Goal: Task Accomplishment & Management: Manage account settings

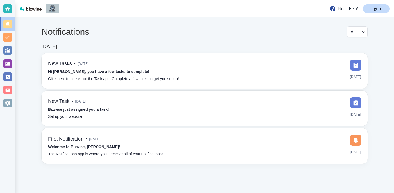
click at [28, 79] on div "Notifications All all ​ [DATE] New Tasks • [DATE] Hi [PERSON_NAME], you have a …" at bounding box center [204, 94] width 378 height 155
click at [11, 65] on div at bounding box center [7, 63] width 9 height 9
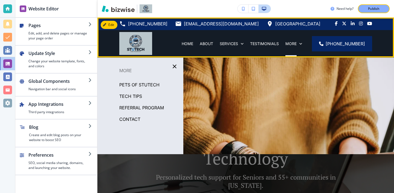
click at [115, 29] on div "[PHONE_NUMBER] [EMAIL_ADDRESS][DOMAIN_NAME] [GEOGRAPHIC_DATA]" at bounding box center [245, 23] width 296 height 13
click at [114, 27] on div "Edit Navigation Bar [PHONE_NUMBER] [EMAIL_ADDRESS][DOMAIN_NAME] [GEOGRAPHIC_DAT…" at bounding box center [245, 37] width 296 height 40
click at [108, 23] on div "Edit Navigation Bar [PHONE_NUMBER] [EMAIL_ADDRESS][DOMAIN_NAME] [GEOGRAPHIC_DAT…" at bounding box center [245, 37] width 296 height 40
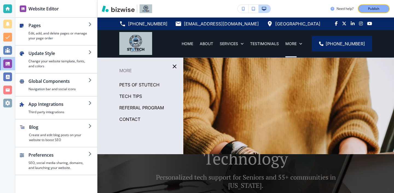
click at [111, 26] on div "Edit [PHONE_NUMBER] [EMAIL_ADDRESS][DOMAIN_NAME] [STREET_ADDRESS] HOME ABOUT SE…" at bounding box center [245, 37] width 296 height 40
click at [215, 145] on div at bounding box center [245, 134] width 296 height 153
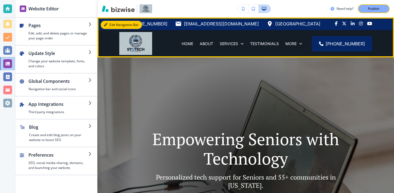
click at [109, 27] on button "Edit Navigation Bar" at bounding box center [121, 25] width 41 height 8
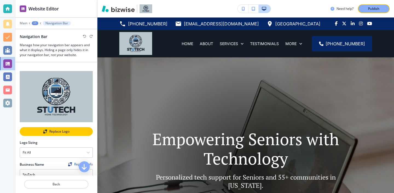
click at [51, 131] on div "Replace Logo" at bounding box center [56, 132] width 72 height 4
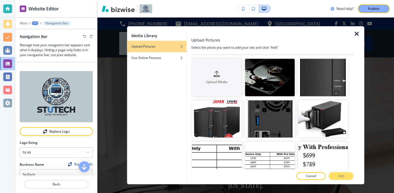
click at [356, 38] on div at bounding box center [358, 105] width 11 height 158
click at [356, 28] on div at bounding box center [358, 105] width 11 height 158
click at [356, 31] on icon "button" at bounding box center [356, 34] width 7 height 7
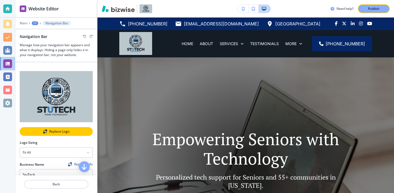
click at [83, 132] on div "Replace Logo" at bounding box center [56, 132] width 72 height 4
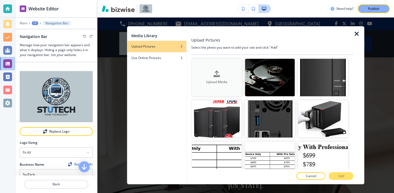
click at [234, 74] on div "Upload Media" at bounding box center [217, 78] width 50 height 14
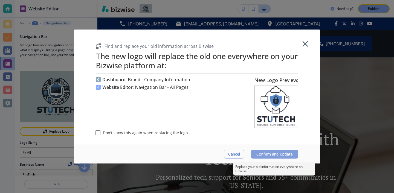
click at [285, 155] on span "Confirm and Update" at bounding box center [274, 154] width 36 height 4
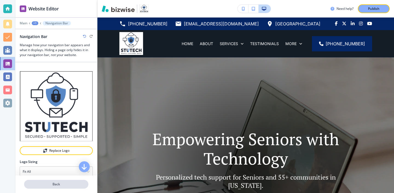
click at [35, 184] on p "Back" at bounding box center [56, 184] width 63 height 5
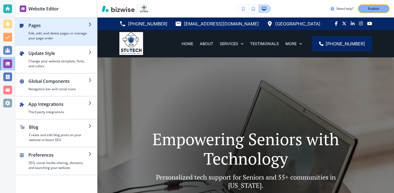
click at [56, 43] on div "button" at bounding box center [56, 43] width 82 height 4
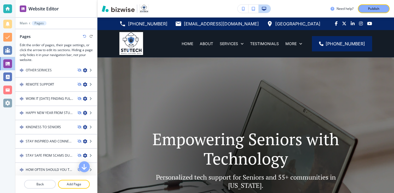
scroll to position [273, 0]
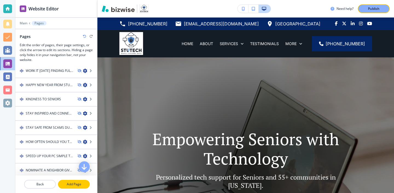
click at [76, 187] on button "Add Page" at bounding box center [74, 184] width 32 height 9
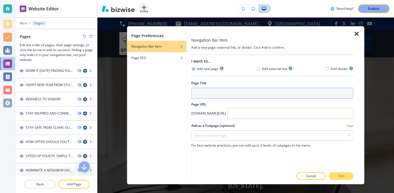
click at [201, 92] on input "text" at bounding box center [272, 93] width 162 height 11
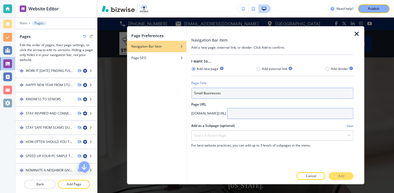
type input "Small Businesses"
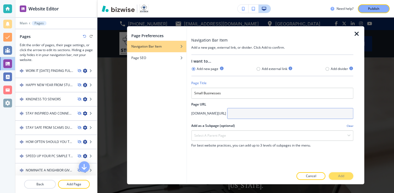
click at [254, 118] on input "text" at bounding box center [290, 113] width 126 height 11
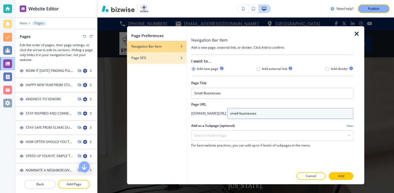
type input "small-businesses"
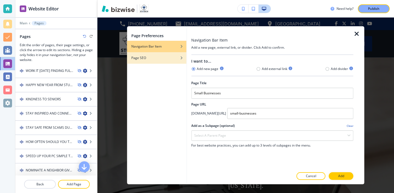
click at [162, 56] on div "Page SEO" at bounding box center [156, 57] width 59 height 5
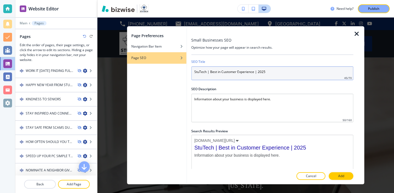
drag, startPoint x: 268, startPoint y: 73, endPoint x: 262, endPoint y: 85, distance: 13.5
click at [261, 85] on div "SEO Title StuTech | Best in Customer Experience | 2025 45 / 70 SEO Description …" at bounding box center [272, 112] width 162 height 114
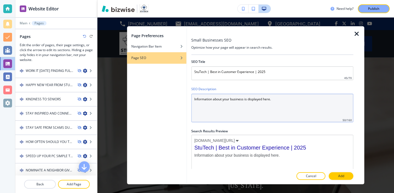
drag, startPoint x: 278, startPoint y: 100, endPoint x: 177, endPoint y: 99, distance: 101.4
click at [177, 99] on div "Page Preferences Navigation Bar Item Page SEO Small Businesses SEO Optimize how…" at bounding box center [245, 105] width 237 height 158
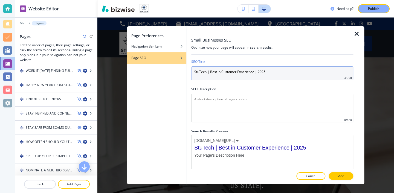
drag, startPoint x: 289, startPoint y: 69, endPoint x: 266, endPoint y: 70, distance: 22.7
click at [266, 70] on input "StuTech | Best in Customer Experience | 2025" at bounding box center [272, 73] width 162 height 14
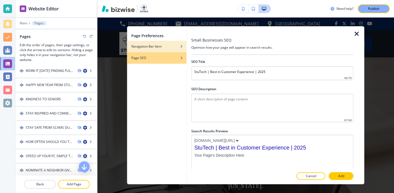
click at [174, 49] on div "Navigation Bar Item" at bounding box center [156, 46] width 59 height 5
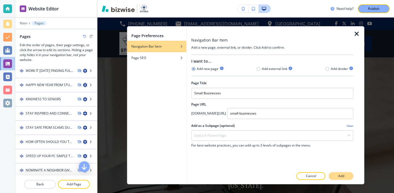
click at [335, 179] on button "Add" at bounding box center [341, 176] width 25 height 8
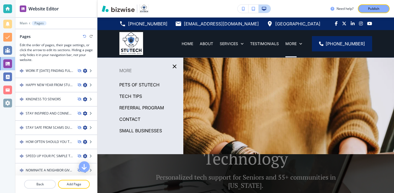
click at [157, 127] on p "Small Businesses" at bounding box center [140, 131] width 43 height 8
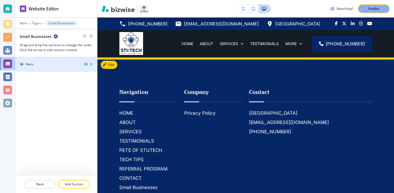
click at [42, 60] on div at bounding box center [56, 59] width 82 height 4
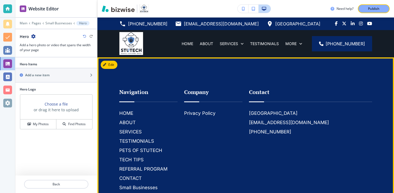
scroll to position [51, 0]
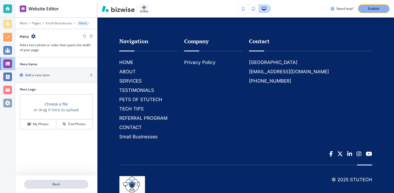
click at [65, 181] on button "Back" at bounding box center [56, 184] width 64 height 9
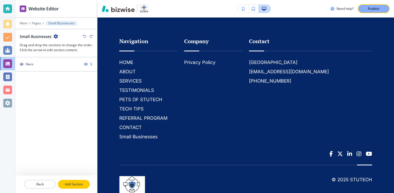
click at [70, 180] on button "Add Section" at bounding box center [74, 184] width 32 height 9
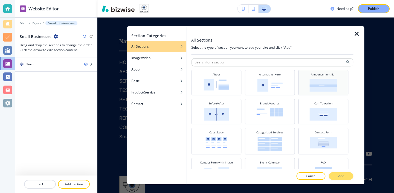
click at [326, 86] on img at bounding box center [323, 85] width 28 height 13
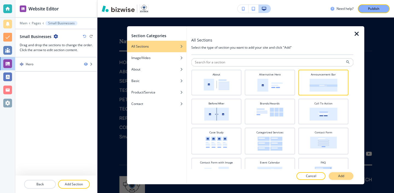
click at [335, 175] on button "Add" at bounding box center [341, 176] width 25 height 8
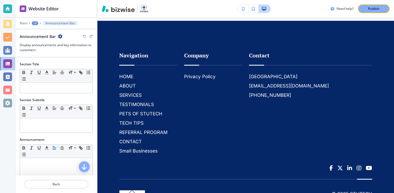
scroll to position [40, 0]
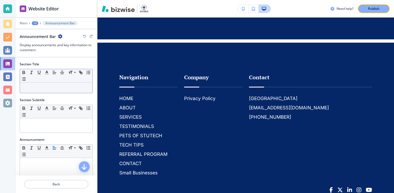
click at [64, 89] on p at bounding box center [56, 87] width 67 height 5
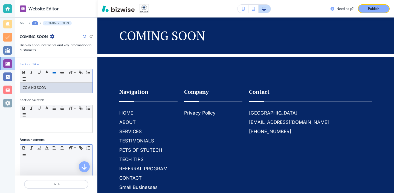
scroll to position [4, 0]
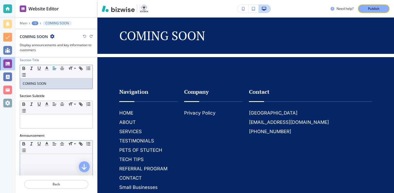
click at [51, 155] on div at bounding box center [56, 189] width 72 height 71
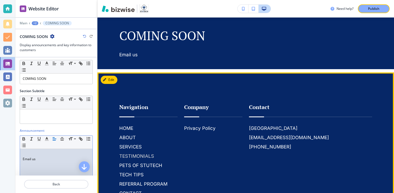
scroll to position [0, 0]
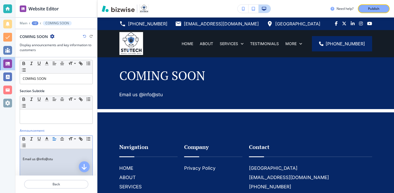
click at [39, 158] on p "Email us @info@stu" at bounding box center [56, 159] width 67 height 5
click at [52, 160] on p "Email us info@stu" at bounding box center [56, 159] width 67 height 5
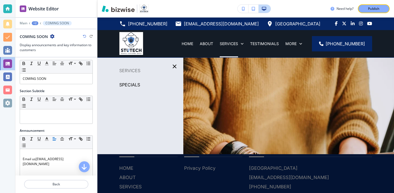
click at [139, 84] on p "SPECIALS" at bounding box center [129, 85] width 21 height 8
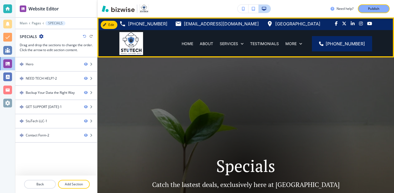
click at [243, 47] on div "SERVICES" at bounding box center [231, 43] width 30 height 27
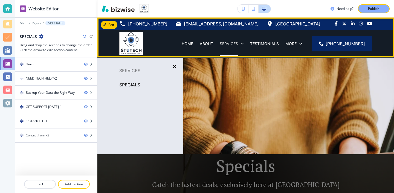
click at [243, 43] on div "SERVICES" at bounding box center [231, 43] width 24 height 5
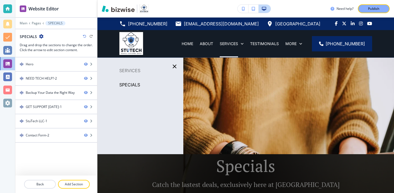
click at [125, 69] on p "SERVICES" at bounding box center [140, 70] width 86 height 8
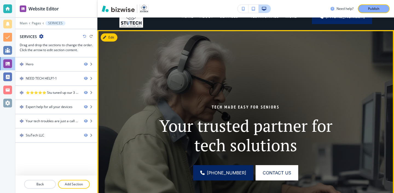
scroll to position [15, 0]
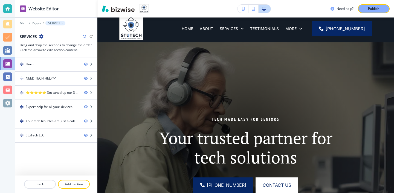
click at [45, 36] on div "SERVICES" at bounding box center [56, 37] width 73 height 6
click at [40, 36] on icon "button" at bounding box center [41, 36] width 4 height 4
click at [55, 48] on p "Edit Page Settings" at bounding box center [56, 45] width 28 height 5
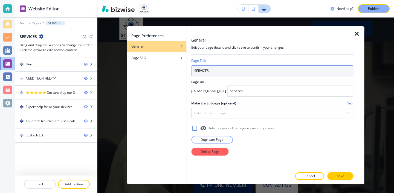
click at [194, 71] on input "SERVICES" at bounding box center [272, 70] width 162 height 11
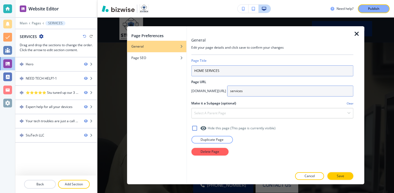
type input "HOME SERVICES"
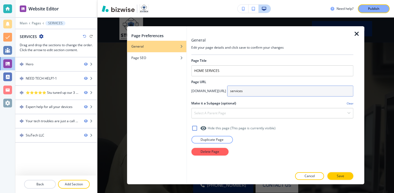
click at [227, 94] on input "services" at bounding box center [290, 91] width 126 height 11
click at [227, 93] on input "services" at bounding box center [290, 91] width 126 height 11
type input "home-services"
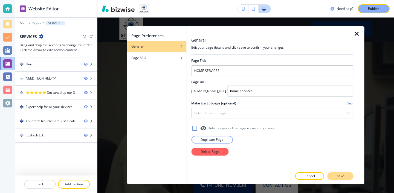
click at [341, 176] on p "Save" at bounding box center [339, 176] width 7 height 5
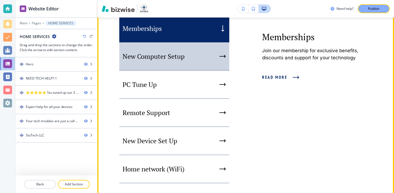
scroll to position [441, 0]
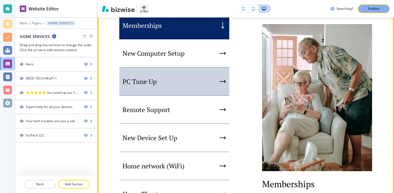
click at [180, 68] on div "New Computer Setup" at bounding box center [174, 53] width 110 height 28
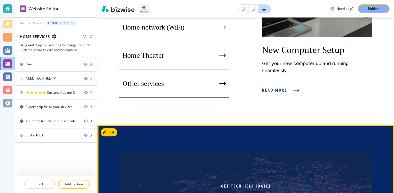
scroll to position [550, 0]
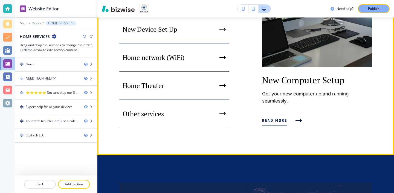
click at [292, 128] on button "Read more" at bounding box center [280, 120] width 37 height 15
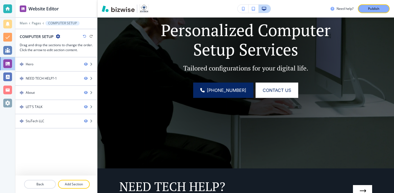
scroll to position [0, 0]
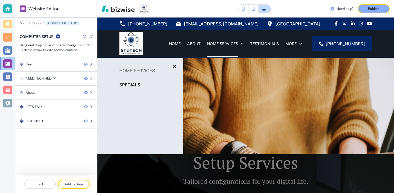
click at [139, 69] on p "HOME SERVICES" at bounding box center [140, 70] width 86 height 8
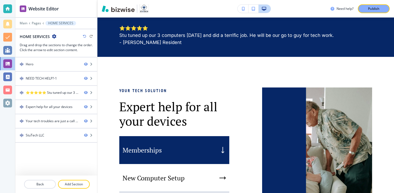
scroll to position [368, 0]
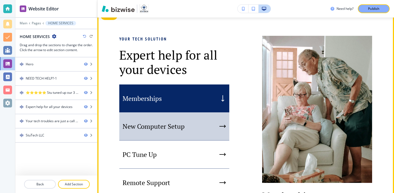
click at [191, 133] on div "New Computer Setup" at bounding box center [174, 126] width 110 height 28
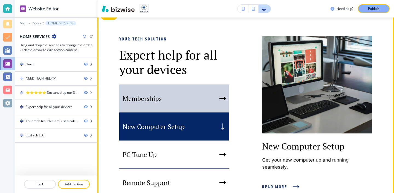
click at [190, 112] on div "Memberships" at bounding box center [174, 98] width 110 height 28
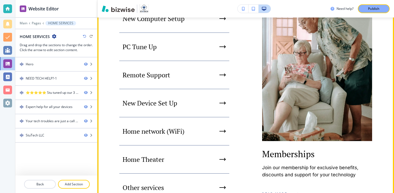
scroll to position [467, 0]
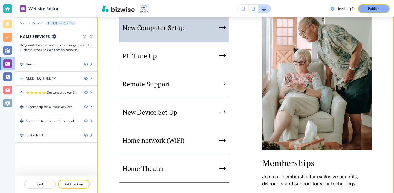
click at [181, 32] on p "New Computer Setup" at bounding box center [153, 28] width 62 height 8
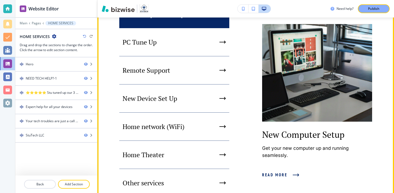
scroll to position [482, 0]
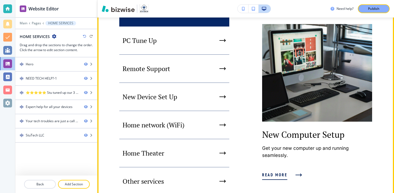
click at [284, 175] on span "Read more" at bounding box center [274, 175] width 25 height 7
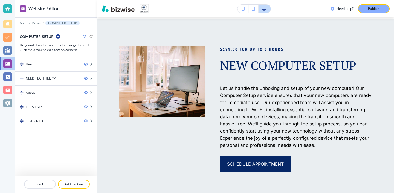
scroll to position [272, 0]
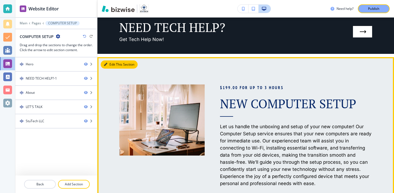
click at [115, 66] on button "Edit This Section" at bounding box center [119, 64] width 37 height 8
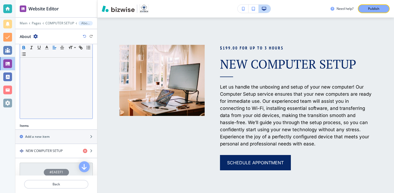
scroll to position [118, 0]
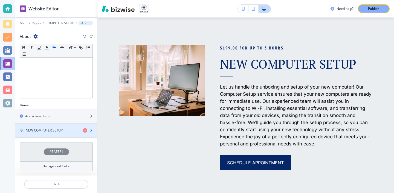
click at [35, 131] on h4 "NEW COMPUTER SETUP" at bounding box center [44, 130] width 37 height 5
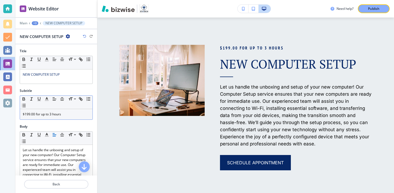
click at [26, 114] on p "$199.00 for up to 3 hours" at bounding box center [56, 114] width 67 height 5
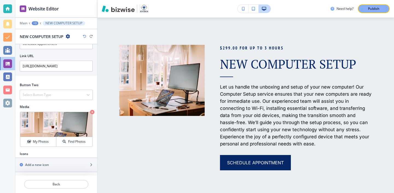
scroll to position [216, 0]
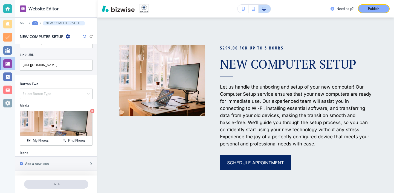
click at [47, 186] on p "Back" at bounding box center [56, 184] width 63 height 5
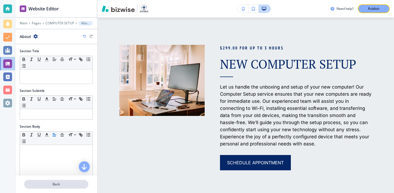
click at [60, 180] on button "Back" at bounding box center [56, 184] width 64 height 9
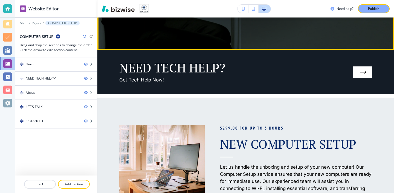
scroll to position [235, 0]
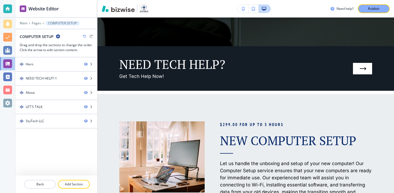
click at [46, 179] on div at bounding box center [56, 177] width 82 height 4
click at [46, 182] on p "Back" at bounding box center [40, 184] width 31 height 5
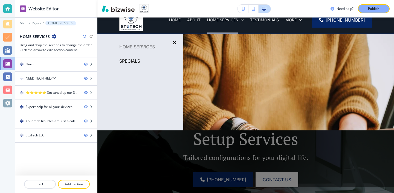
scroll to position [0, 0]
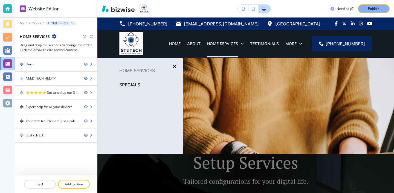
click at [152, 74] on p "HOME SERVICES" at bounding box center [140, 70] width 86 height 8
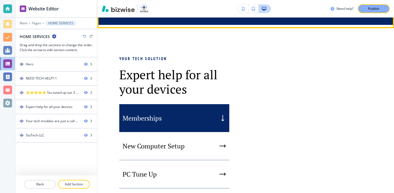
scroll to position [399, 0]
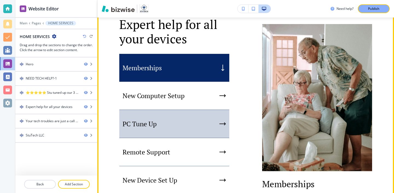
click at [186, 130] on div "PC Tune Up" at bounding box center [174, 124] width 110 height 28
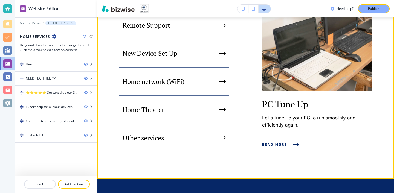
scroll to position [541, 0]
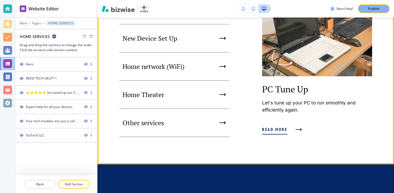
click at [284, 137] on button "Read more" at bounding box center [280, 129] width 37 height 15
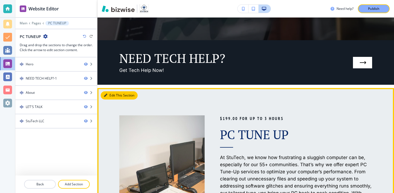
click at [112, 95] on button "Edit This Section" at bounding box center [119, 95] width 37 height 8
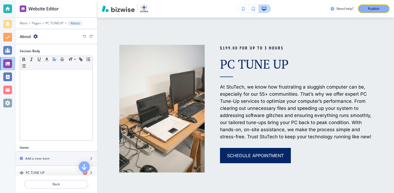
scroll to position [118, 0]
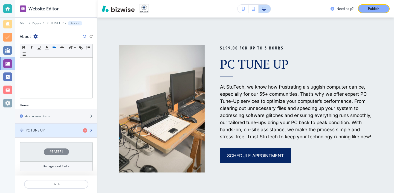
click at [43, 127] on div "button" at bounding box center [56, 126] width 82 height 4
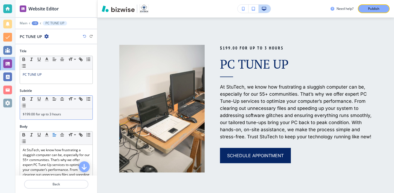
click at [26, 112] on span "$199.00 for up to 3 hours" at bounding box center [42, 114] width 38 height 5
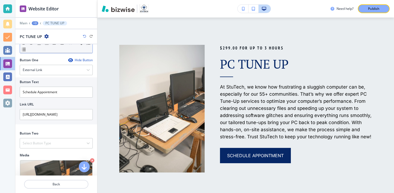
scroll to position [212, 0]
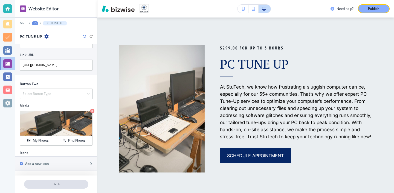
click at [44, 182] on p "Back" at bounding box center [56, 184] width 63 height 5
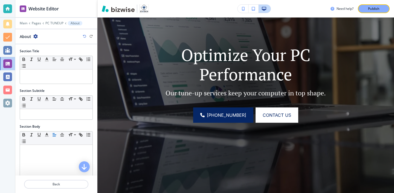
scroll to position [0, 0]
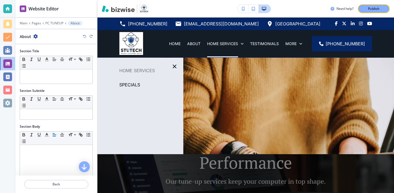
click at [151, 72] on p "HOME SERVICES" at bounding box center [140, 70] width 86 height 8
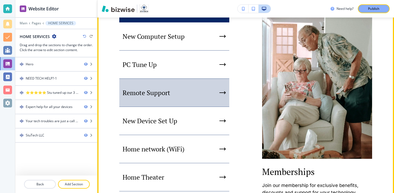
scroll to position [461, 0]
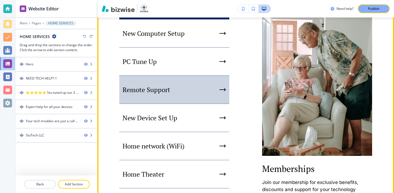
click at [194, 104] on div "Remote Support" at bounding box center [174, 90] width 110 height 28
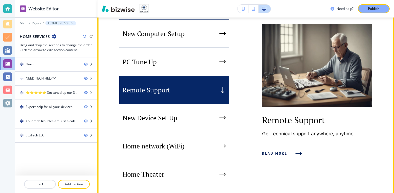
click at [299, 158] on button "Read more" at bounding box center [280, 153] width 37 height 15
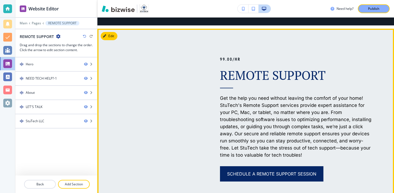
scroll to position [308, 0]
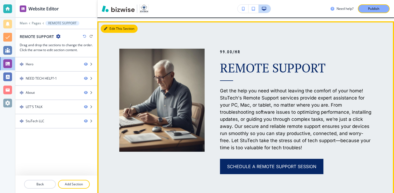
click at [115, 31] on button "Edit This Section" at bounding box center [119, 29] width 37 height 8
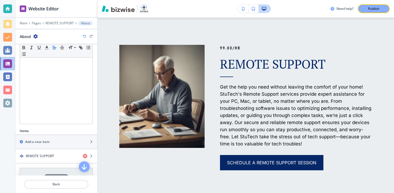
scroll to position [118, 0]
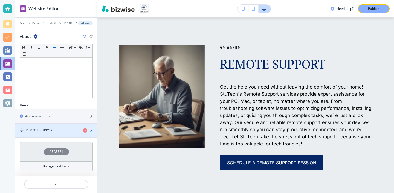
click at [39, 126] on div "button" at bounding box center [56, 126] width 82 height 4
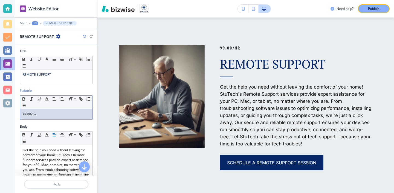
click at [27, 114] on strong "99.00/hr" at bounding box center [29, 114] width 13 height 5
click at [70, 184] on p "Back" at bounding box center [56, 184] width 63 height 5
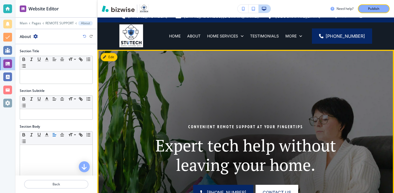
scroll to position [0, 0]
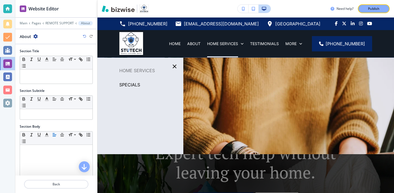
click at [152, 68] on p "HOME SERVICES" at bounding box center [140, 70] width 86 height 8
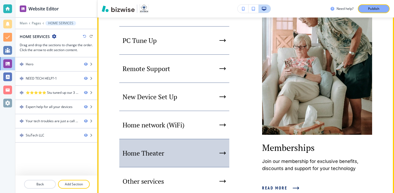
scroll to position [527, 0]
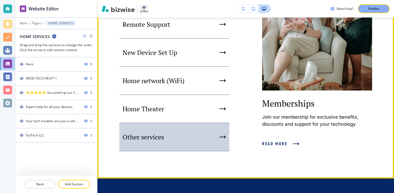
click at [190, 149] on div "Other services" at bounding box center [174, 137] width 110 height 28
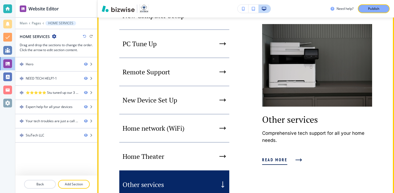
scroll to position [464, 0]
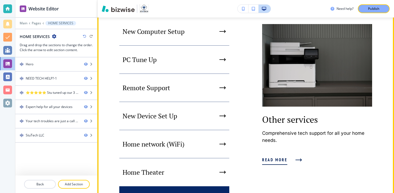
click at [281, 155] on button "Read more" at bounding box center [280, 160] width 37 height 15
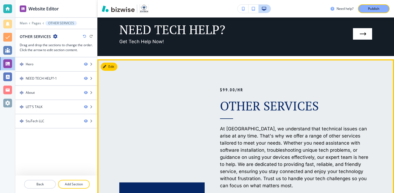
scroll to position [273, 0]
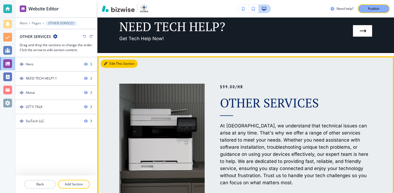
click at [110, 66] on button "Edit This Section" at bounding box center [119, 64] width 37 height 8
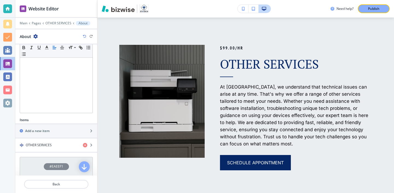
scroll to position [103, 0]
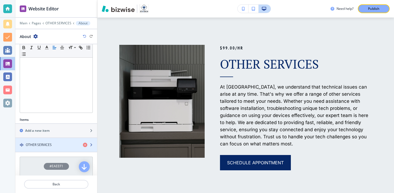
click at [63, 145] on div "OTHER SERVICES" at bounding box center [46, 144] width 63 height 5
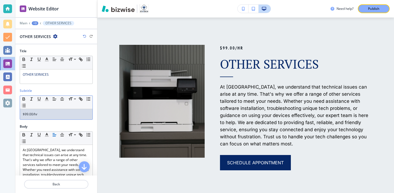
click at [29, 114] on span "$99.00/hr" at bounding box center [30, 114] width 15 height 5
click at [28, 114] on span "$99.00/hr" at bounding box center [30, 114] width 15 height 5
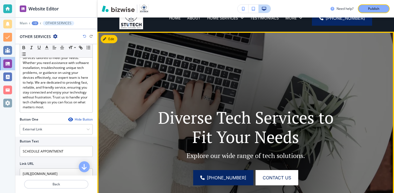
scroll to position [0, 0]
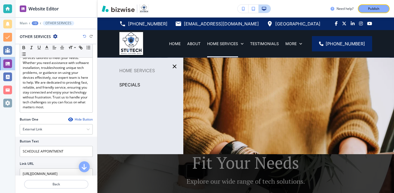
click at [151, 71] on p "HOME SERVICES" at bounding box center [140, 70] width 86 height 8
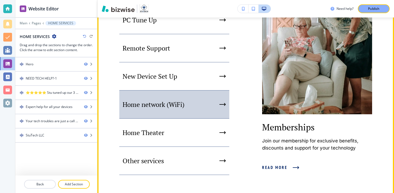
scroll to position [509, 0]
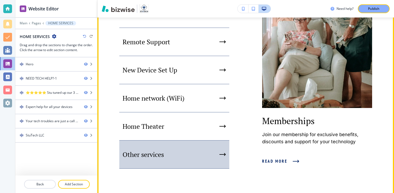
click at [192, 156] on div "Other services" at bounding box center [174, 154] width 110 height 28
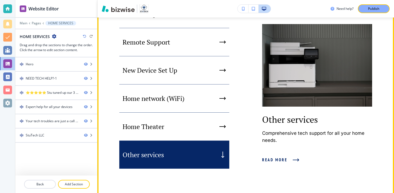
scroll to position [514, 0]
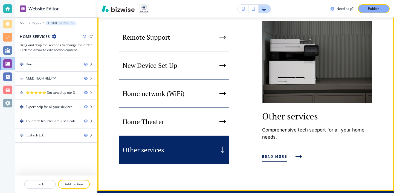
click at [282, 159] on span "Read more" at bounding box center [274, 156] width 25 height 7
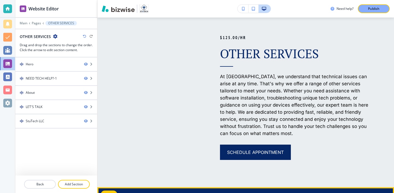
scroll to position [306, 0]
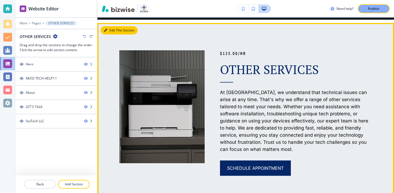
click at [117, 31] on button "Edit This Section" at bounding box center [119, 30] width 37 height 8
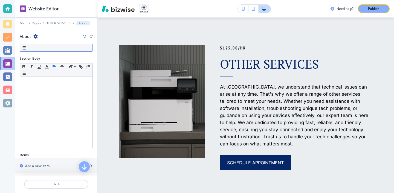
scroll to position [118, 0]
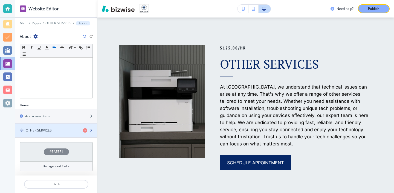
click at [66, 127] on div "button" at bounding box center [56, 126] width 82 height 4
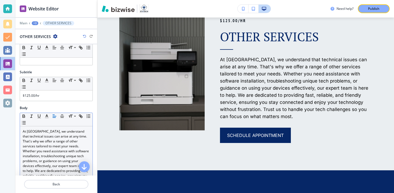
scroll to position [69, 0]
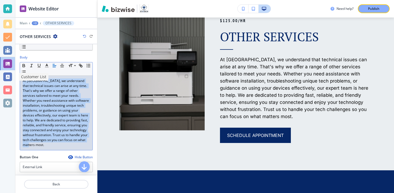
drag, startPoint x: 62, startPoint y: 148, endPoint x: 8, endPoint y: 77, distance: 88.8
click at [8, 77] on div "Website Editor Main +3 OTHER SERVICES OTHER SERVICES Title Small Normal Large H…" at bounding box center [197, 96] width 394 height 193
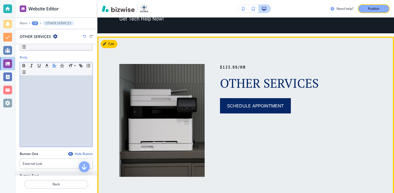
scroll to position [283, 0]
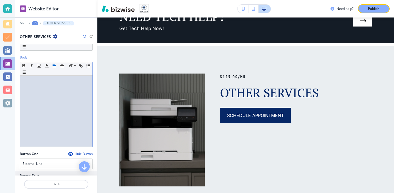
click at [59, 102] on div at bounding box center [56, 111] width 72 height 71
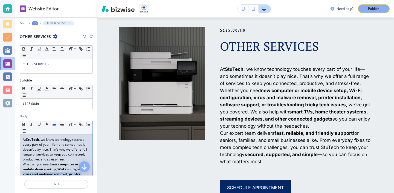
scroll to position [20, 0]
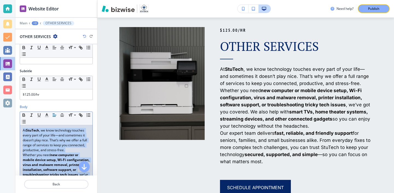
drag, startPoint x: 61, startPoint y: 156, endPoint x: 21, endPoint y: 125, distance: 50.8
click at [21, 125] on div "At StuTech , we know technology touches every part of your life—and sometimes i…" at bounding box center [56, 184] width 72 height 119
click at [24, 116] on icon "button" at bounding box center [23, 115] width 5 height 5
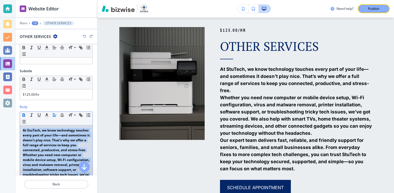
click at [24, 116] on icon "button" at bounding box center [23, 115] width 5 height 5
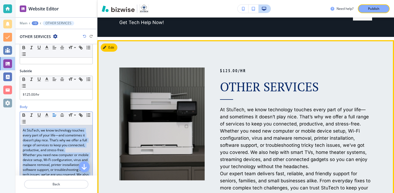
scroll to position [281, 0]
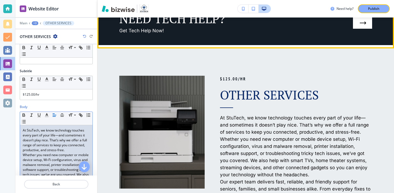
drag, startPoint x: 160, startPoint y: 46, endPoint x: 149, endPoint y: 46, distance: 10.4
click at [149, 46] on div at bounding box center [245, 46] width 296 height 3
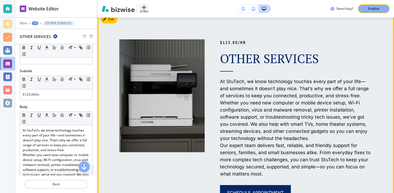
scroll to position [314, 0]
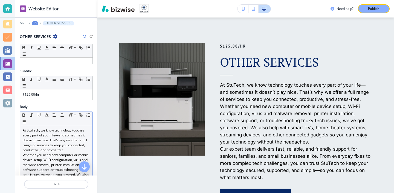
click at [74, 145] on p "At StuTech, we know technology touches every part of your life—and sometimes it…" at bounding box center [56, 140] width 67 height 25
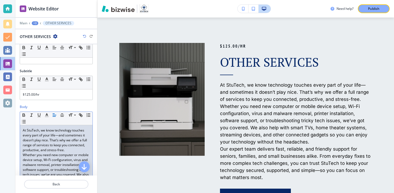
click at [74, 150] on p "At StuTech, we know technology touches every part of your life—and sometimes it…" at bounding box center [56, 140] width 67 height 25
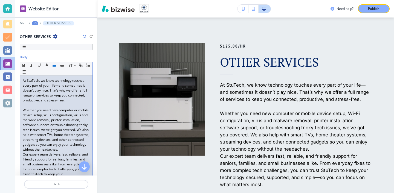
scroll to position [91, 0]
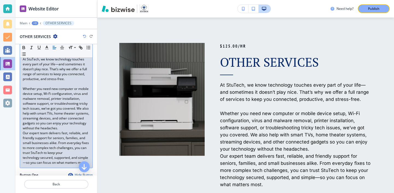
click at [60, 127] on p "Whether you need new computer or mobile device setup, Wi-Fi configuration, viru…" at bounding box center [56, 108] width 67 height 44
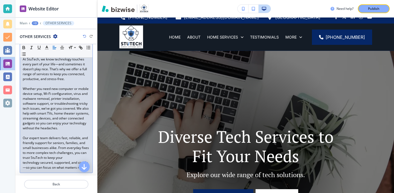
scroll to position [0, 0]
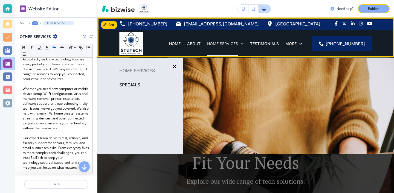
click at [237, 46] on p "HOME SERVICES" at bounding box center [222, 43] width 31 height 5
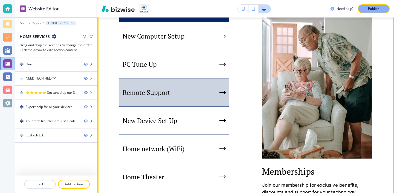
scroll to position [450, 0]
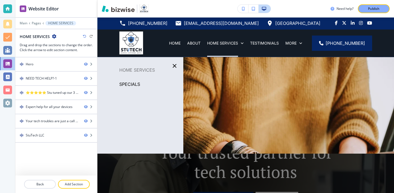
click at [146, 69] on p "HOME SERVICES" at bounding box center [140, 70] width 86 height 8
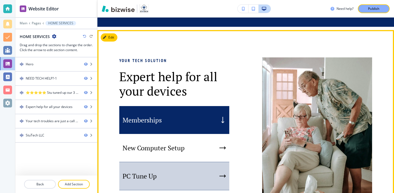
scroll to position [337, 0]
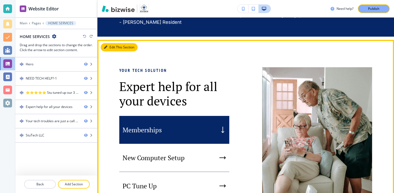
click at [110, 51] on button "Edit This Section" at bounding box center [119, 47] width 37 height 8
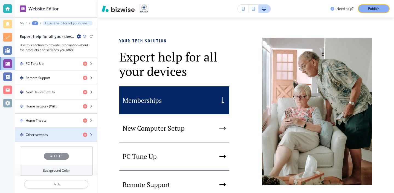
scroll to position [230, 0]
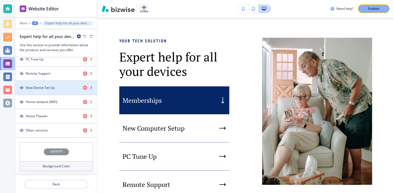
click at [74, 89] on div "New Device Set Up" at bounding box center [46, 87] width 63 height 5
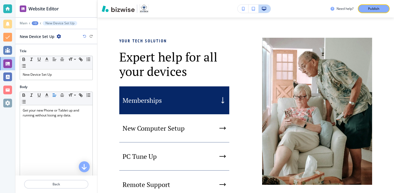
click at [60, 39] on div "New Device Set Up" at bounding box center [40, 37] width 41 height 6
click at [58, 37] on icon "button" at bounding box center [59, 36] width 4 height 4
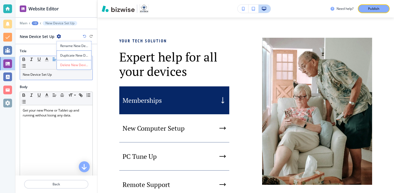
click at [51, 56] on button "button" at bounding box center [55, 59] width 8 height 7
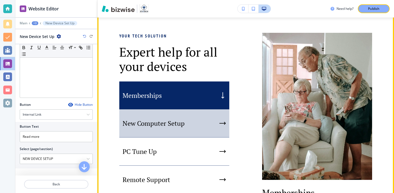
scroll to position [372, 0]
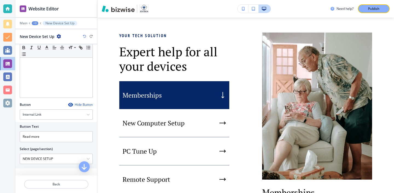
click at [77, 106] on div "Hide Button" at bounding box center [80, 104] width 25 height 4
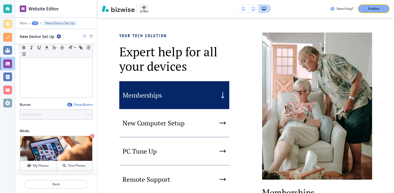
click at [77, 106] on div "Show Button" at bounding box center [80, 104] width 26 height 4
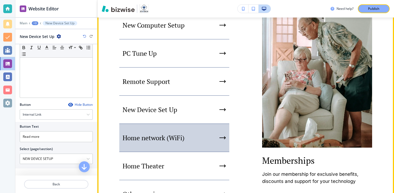
scroll to position [414, 0]
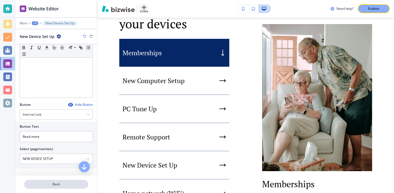
click at [63, 184] on p "Back" at bounding box center [56, 184] width 63 height 5
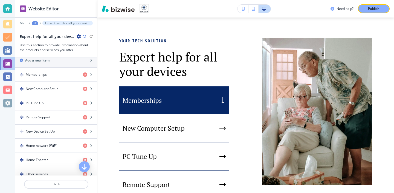
scroll to position [201, 0]
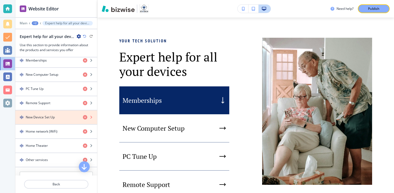
click at [84, 118] on icon "button" at bounding box center [85, 117] width 4 height 4
click at [83, 116] on icon "button" at bounding box center [85, 117] width 4 height 4
click at [86, 117] on icon "button" at bounding box center [85, 117] width 4 height 4
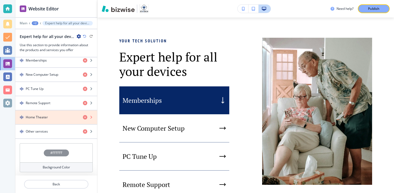
click at [86, 119] on icon "button" at bounding box center [85, 117] width 4 height 4
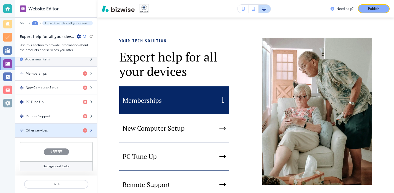
click at [66, 131] on div "Other services" at bounding box center [46, 130] width 63 height 5
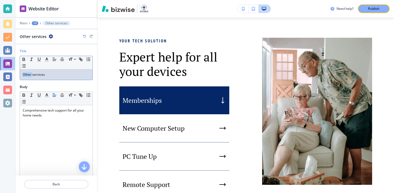
drag, startPoint x: 32, startPoint y: 74, endPoint x: 4, endPoint y: 74, distance: 28.4
click at [4, 74] on div "Website Editor Main +3 Other services Other services Title Small Normal Large H…" at bounding box center [197, 96] width 394 height 193
click at [34, 70] on div "Residental services" at bounding box center [56, 74] width 72 height 10
click at [33, 74] on p "Residental services" at bounding box center [56, 74] width 67 height 5
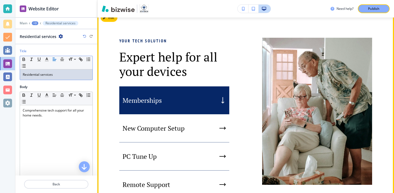
click at [137, 102] on div "Memberships" at bounding box center [174, 100] width 110 height 28
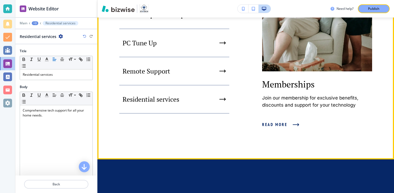
scroll to position [490, 0]
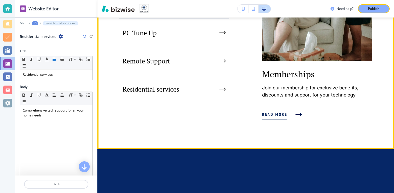
click at [284, 118] on span "Read more" at bounding box center [274, 114] width 25 height 7
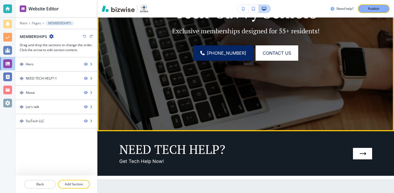
scroll to position [0, 0]
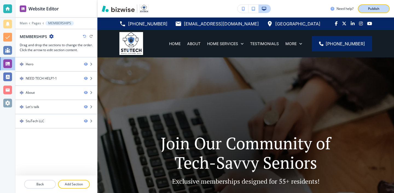
click at [380, 8] on div "Publish" at bounding box center [373, 8] width 17 height 5
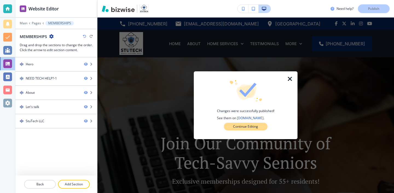
click at [264, 126] on button "Continue Editing" at bounding box center [245, 127] width 43 height 8
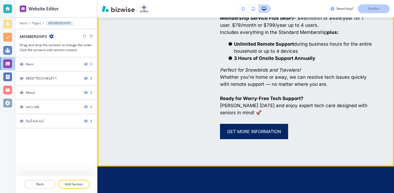
scroll to position [559, 0]
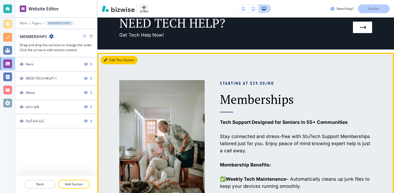
click at [114, 59] on button "Edit This Section" at bounding box center [119, 60] width 37 height 8
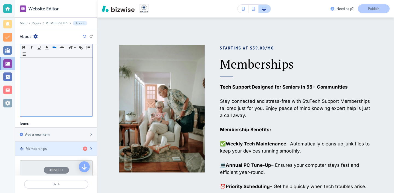
scroll to position [118, 0]
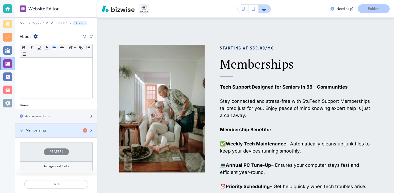
click at [57, 135] on div "button" at bounding box center [56, 135] width 82 height 4
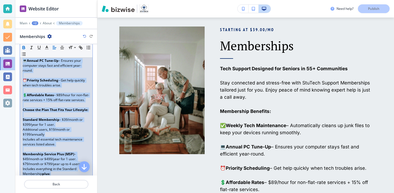
scroll to position [387, 0]
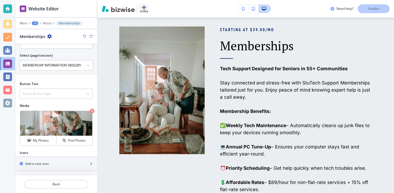
drag, startPoint x: 22, startPoint y: 89, endPoint x: 70, endPoint y: 74, distance: 49.8
click at [70, 74] on div "Title Small Normal Large Huge Memberships Subtitle Small Normal Large Huge Star…" at bounding box center [56, 109] width 82 height 131
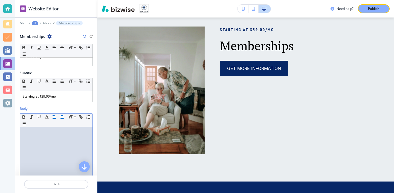
scroll to position [0, 0]
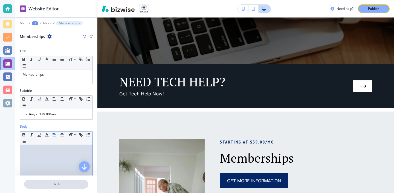
click at [80, 185] on p "Back" at bounding box center [56, 184] width 63 height 5
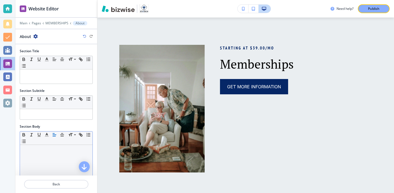
scroll to position [118, 0]
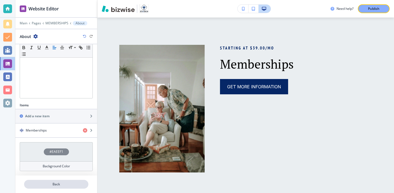
click at [71, 182] on p "Back" at bounding box center [56, 184] width 63 height 5
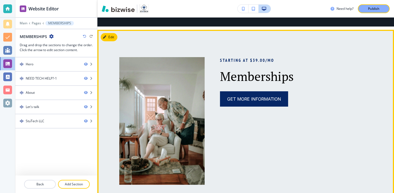
scroll to position [300, 0]
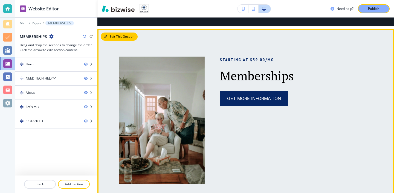
click at [114, 38] on button "Edit This Section" at bounding box center [119, 37] width 37 height 8
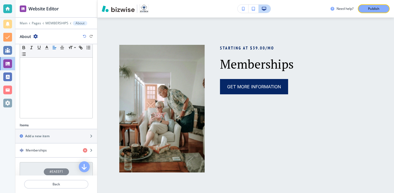
scroll to position [118, 0]
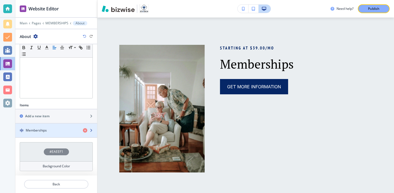
click at [64, 128] on div "Memberships" at bounding box center [46, 130] width 63 height 5
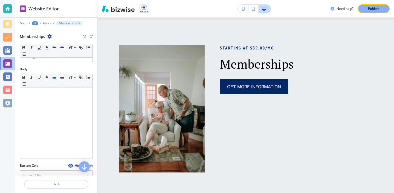
scroll to position [77, 0]
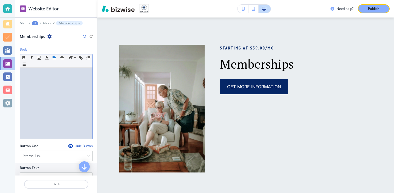
click at [65, 122] on div at bounding box center [56, 103] width 72 height 71
click at [64, 83] on div at bounding box center [56, 103] width 72 height 71
click at [55, 94] on div at bounding box center [56, 103] width 72 height 71
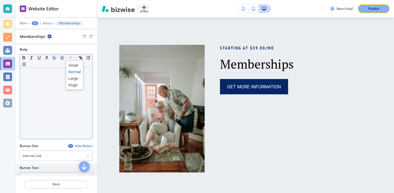
click at [72, 52] on div at bounding box center [56, 53] width 73 height 2
click at [80, 57] on icon "button" at bounding box center [80, 57] width 5 height 5
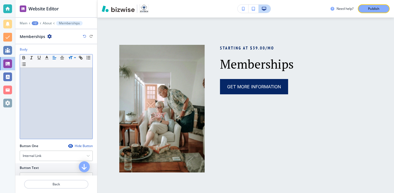
click at [30, 77] on div at bounding box center [56, 103] width 72 height 71
click at [30, 110] on div at bounding box center [56, 103] width 72 height 71
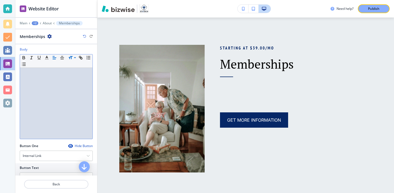
click at [31, 106] on div at bounding box center [56, 103] width 72 height 71
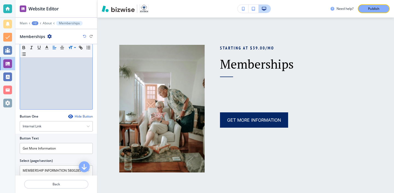
scroll to position [212, 0]
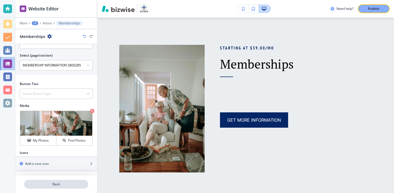
click at [71, 187] on button "Back" at bounding box center [56, 184] width 64 height 9
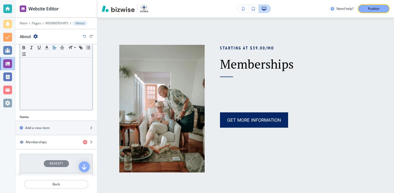
scroll to position [104, 0]
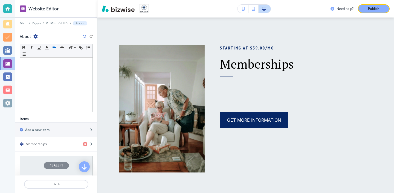
click at [64, 137] on div at bounding box center [56, 137] width 82 height 1
click at [64, 134] on div "button" at bounding box center [56, 134] width 82 height 4
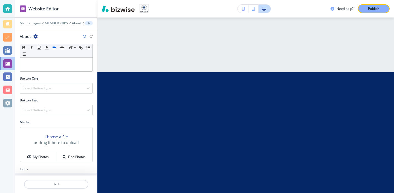
scroll to position [161, 0]
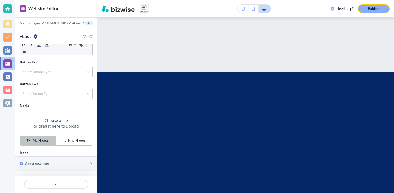
click at [48, 138] on h4 "My Photos" at bounding box center [41, 140] width 16 height 5
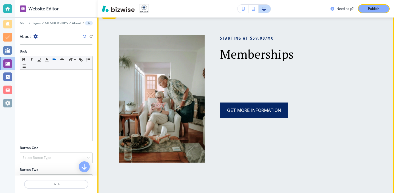
scroll to position [427, 0]
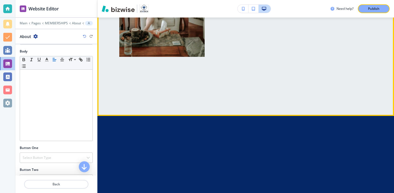
click at [292, 89] on img at bounding box center [329, 89] width 85 height 0
click at [291, 89] on img at bounding box center [329, 89] width 85 height 0
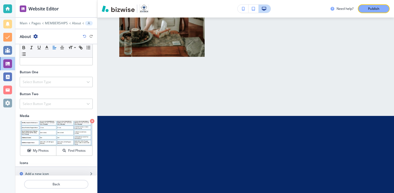
scroll to position [156, 0]
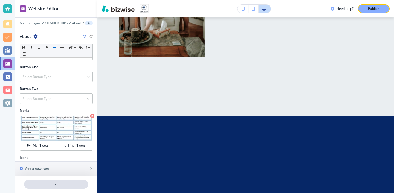
click at [67, 183] on p "Back" at bounding box center [56, 184] width 63 height 5
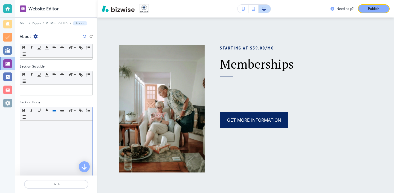
scroll to position [132, 0]
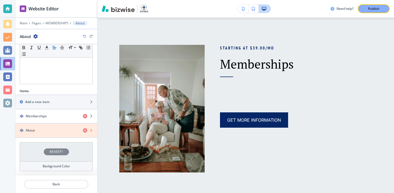
click at [84, 130] on icon "button" at bounding box center [85, 130] width 4 height 4
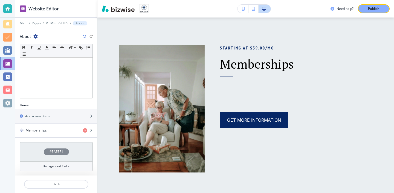
scroll to position [118, 0]
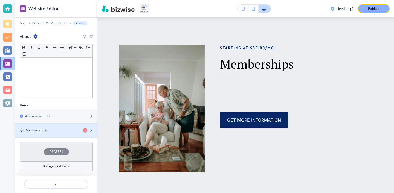
click at [58, 130] on div "Memberships" at bounding box center [46, 130] width 63 height 5
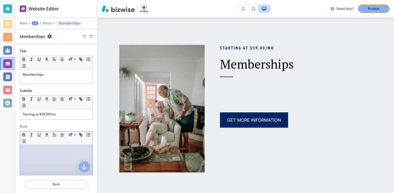
click at [61, 158] on div at bounding box center [56, 180] width 72 height 71
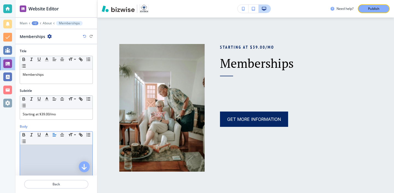
scroll to position [71, 0]
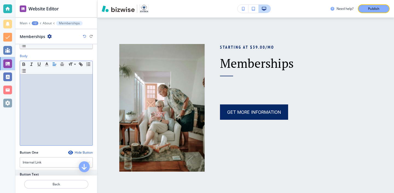
click at [55, 127] on div at bounding box center [56, 109] width 72 height 71
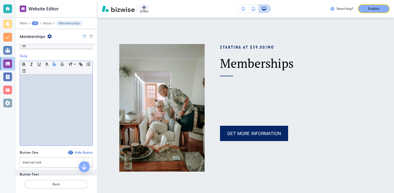
click at [54, 117] on div at bounding box center [56, 109] width 72 height 71
click at [69, 97] on p at bounding box center [56, 99] width 67 height 5
click at [63, 83] on p at bounding box center [56, 84] width 67 height 5
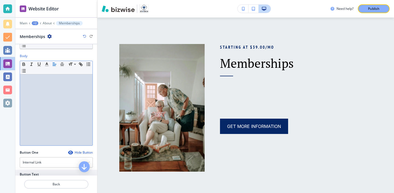
click at [47, 94] on div at bounding box center [56, 109] width 72 height 71
click at [32, 98] on div at bounding box center [56, 109] width 72 height 71
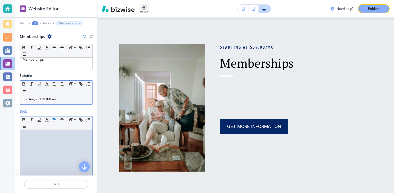
scroll to position [31, 0]
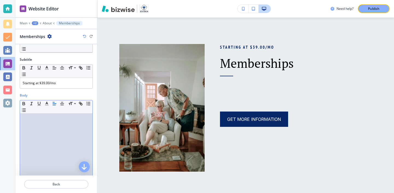
click at [55, 138] on div at bounding box center [56, 149] width 72 height 71
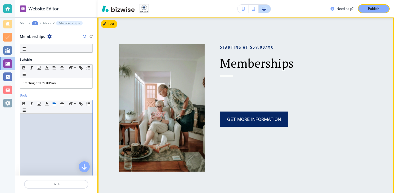
click at [252, 98] on p at bounding box center [296, 100] width 152 height 7
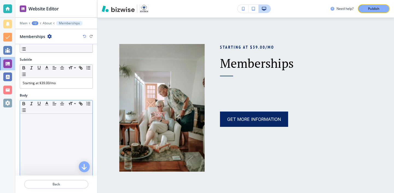
click at [66, 136] on div at bounding box center [56, 149] width 72 height 71
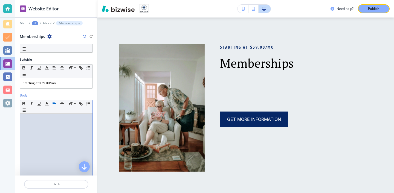
click at [66, 136] on div at bounding box center [56, 149] width 72 height 71
drag, startPoint x: 66, startPoint y: 136, endPoint x: 43, endPoint y: 151, distance: 27.6
click at [43, 152] on div at bounding box center [56, 149] width 72 height 71
click at [42, 157] on div at bounding box center [56, 149] width 72 height 71
click at [88, 167] on button "button" at bounding box center [84, 166] width 11 height 11
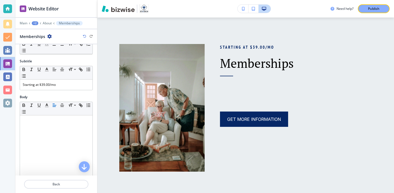
scroll to position [45, 0]
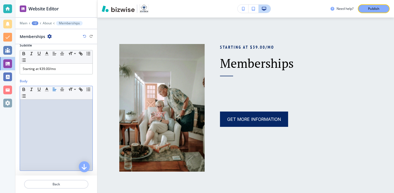
click at [65, 129] on div at bounding box center [56, 134] width 72 height 71
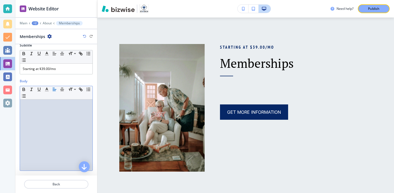
click at [73, 140] on div at bounding box center [56, 134] width 72 height 71
click at [70, 129] on div at bounding box center [56, 134] width 72 height 71
click at [67, 100] on div at bounding box center [56, 134] width 72 height 71
click at [64, 113] on div at bounding box center [56, 134] width 72 height 71
click at [64, 124] on div at bounding box center [56, 134] width 72 height 71
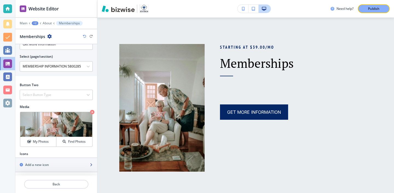
scroll to position [212, 0]
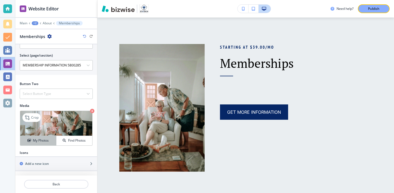
click at [48, 140] on h4 "My Photos" at bounding box center [41, 140] width 16 height 5
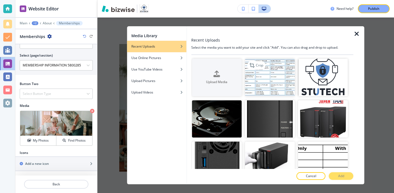
click at [260, 86] on img "button" at bounding box center [270, 77] width 50 height 37
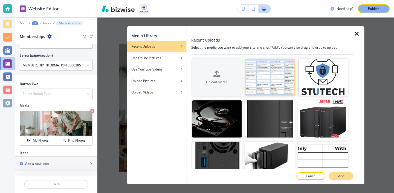
click at [347, 178] on button "Add" at bounding box center [341, 176] width 25 height 8
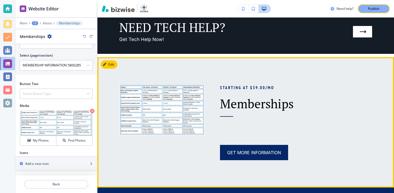
scroll to position [270, 0]
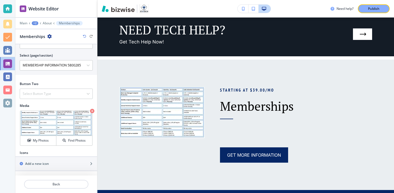
click at [84, 37] on icon "button" at bounding box center [84, 36] width 3 height 3
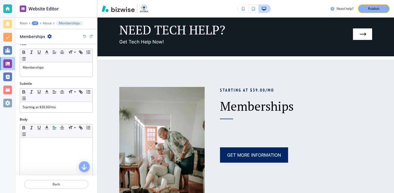
scroll to position [23, 0]
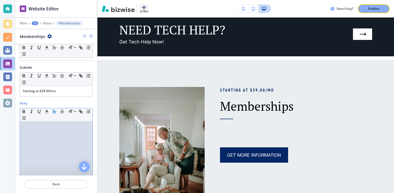
click at [42, 144] on div at bounding box center [56, 157] width 72 height 71
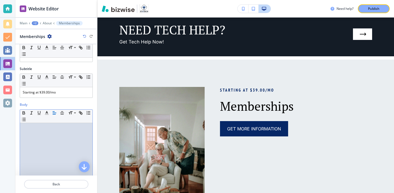
scroll to position [21, 0]
click at [71, 155] on div at bounding box center [56, 159] width 72 height 71
click at [65, 152] on div at bounding box center [56, 159] width 72 height 71
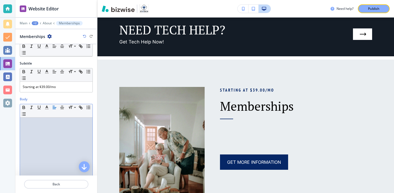
scroll to position [0, 0]
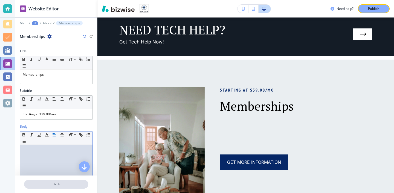
click at [67, 181] on button "Back" at bounding box center [56, 184] width 64 height 9
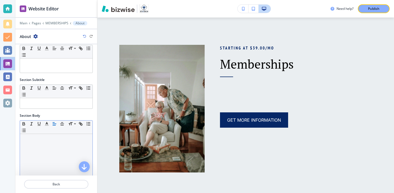
scroll to position [18, 0]
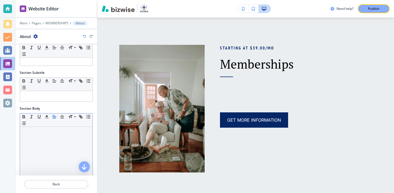
click at [69, 153] on div at bounding box center [56, 162] width 72 height 71
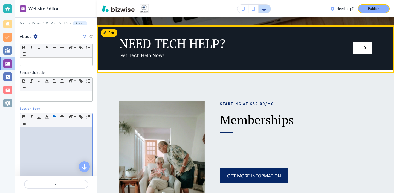
scroll to position [284, 0]
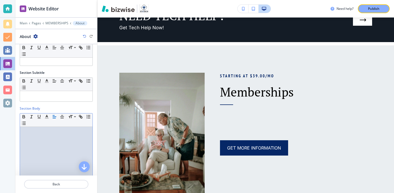
click at [27, 139] on div at bounding box center [56, 162] width 72 height 71
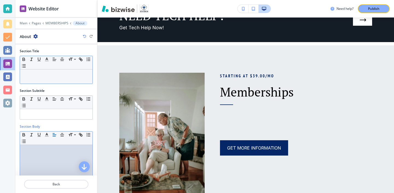
click at [74, 83] on div at bounding box center [56, 76] width 72 height 14
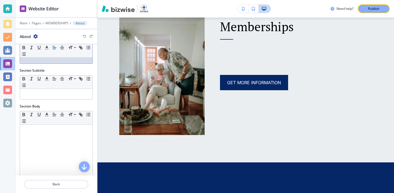
scroll to position [66, 0]
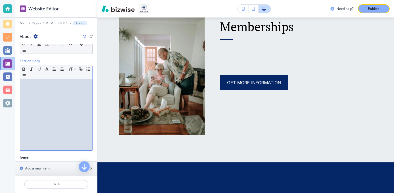
click at [58, 121] on div at bounding box center [56, 114] width 72 height 71
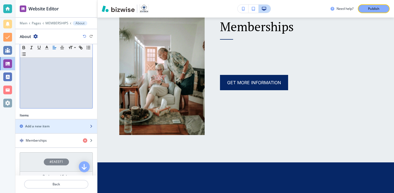
scroll to position [118, 0]
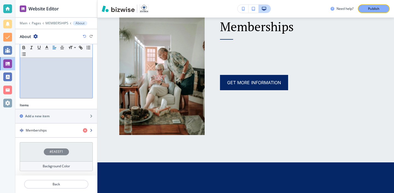
click at [52, 135] on div "button" at bounding box center [56, 135] width 82 height 4
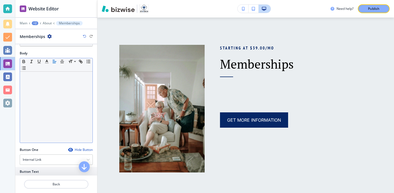
scroll to position [66, 0]
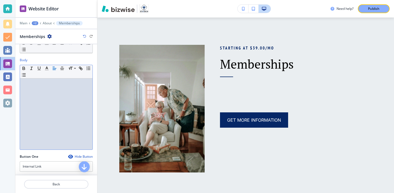
click at [52, 86] on p at bounding box center [56, 88] width 67 height 5
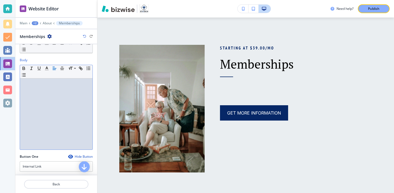
click at [71, 114] on div at bounding box center [56, 113] width 72 height 71
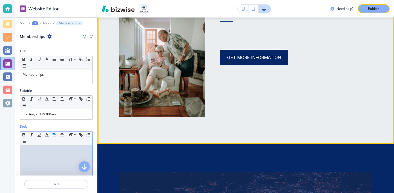
scroll to position [71, 0]
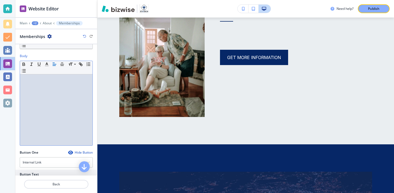
click at [60, 132] on div at bounding box center [56, 109] width 72 height 71
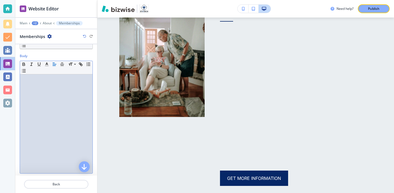
click at [54, 121] on p at bounding box center [56, 118] width 67 height 5
click at [55, 136] on p at bounding box center [56, 133] width 67 height 5
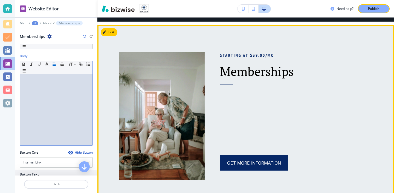
scroll to position [283, 0]
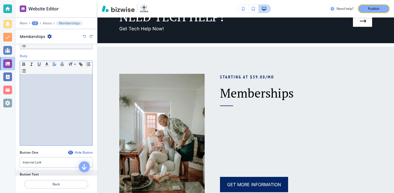
click at [89, 138] on div at bounding box center [56, 109] width 72 height 71
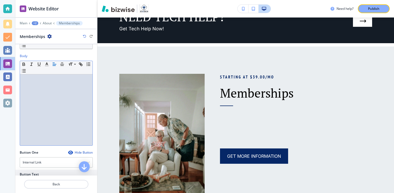
click at [52, 119] on div at bounding box center [56, 109] width 72 height 71
click at [37, 85] on p at bounding box center [56, 84] width 67 height 5
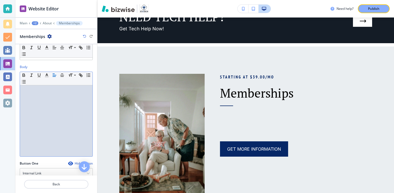
scroll to position [33, 0]
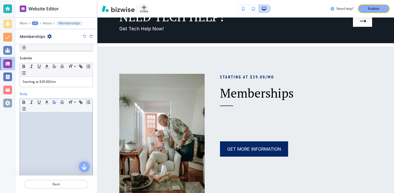
click at [64, 127] on p at bounding box center [56, 127] width 67 height 5
click at [65, 128] on p at bounding box center [56, 127] width 67 height 5
click at [39, 125] on p at bounding box center [56, 127] width 67 height 5
click at [37, 117] on p at bounding box center [56, 117] width 67 height 5
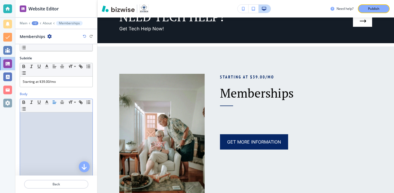
click at [40, 118] on p at bounding box center [56, 117] width 67 height 5
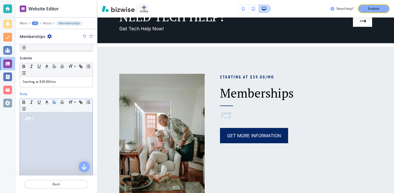
click at [24, 121] on img at bounding box center [29, 118] width 10 height 6
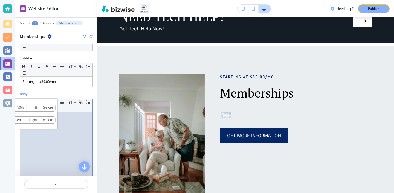
click at [23, 108] on link "50%" at bounding box center [20, 107] width 11 height 7
click at [23, 108] on link "100%" at bounding box center [20, 107] width 13 height 7
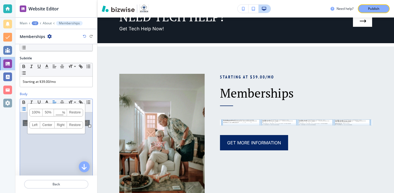
click at [23, 108] on icon "button" at bounding box center [23, 108] width 5 height 5
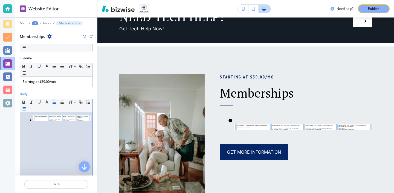
click at [23, 108] on icon "button" at bounding box center [23, 108] width 5 height 5
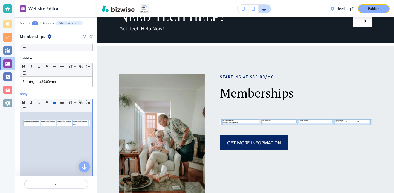
click at [39, 121] on img at bounding box center [56, 123] width 67 height 6
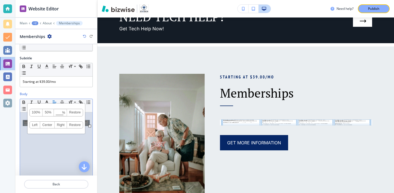
click at [50, 124] on link "Center" at bounding box center [47, 125] width 14 height 7
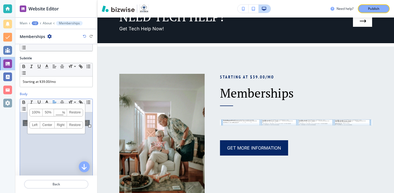
click at [50, 114] on link "50%" at bounding box center [48, 112] width 11 height 7
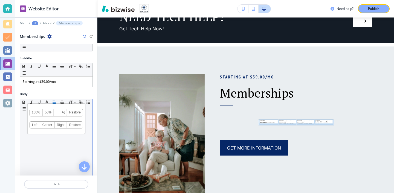
click at [50, 114] on link "50%" at bounding box center [48, 112] width 11 height 7
click at [50, 113] on link "50%" at bounding box center [48, 112] width 11 height 7
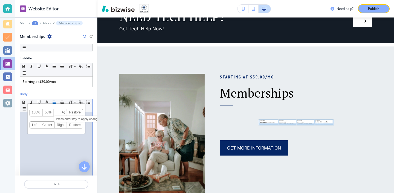
click at [56, 113] on input at bounding box center [60, 113] width 13 height 4
type input "5"
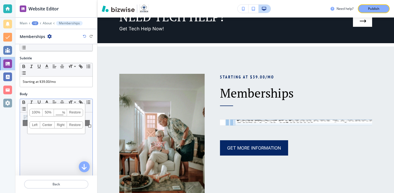
click at [38, 112] on link "100%" at bounding box center [36, 112] width 13 height 7
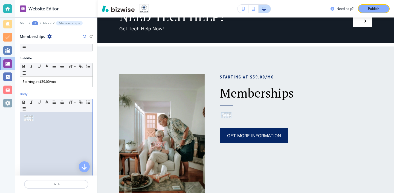
click at [85, 126] on div at bounding box center [56, 147] width 72 height 71
click at [28, 119] on img at bounding box center [29, 118] width 10 height 6
click at [44, 131] on div at bounding box center [56, 147] width 72 height 71
click at [31, 117] on img at bounding box center [29, 118] width 10 height 6
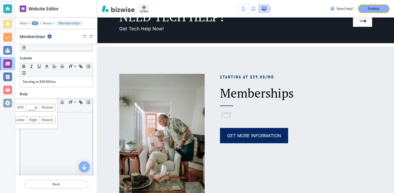
click at [32, 127] on div "100% 50% % Press enter key to apply change! [GEOGRAPHIC_DATA] Left Center Right…" at bounding box center [29, 114] width 58 height 30
click at [33, 127] on div "100% 50% % Press enter key to apply change! [GEOGRAPHIC_DATA] Left Center Right…" at bounding box center [29, 114] width 58 height 30
click at [34, 144] on div at bounding box center [56, 147] width 72 height 71
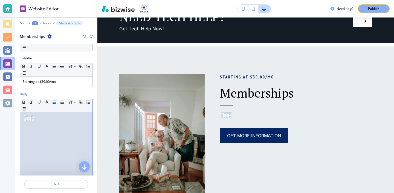
click at [28, 116] on img at bounding box center [29, 118] width 10 height 6
click at [24, 116] on img at bounding box center [29, 118] width 10 height 6
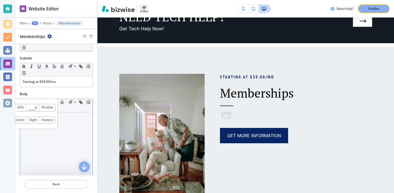
click at [38, 126] on div "100% 50% % Press enter key to apply change! [GEOGRAPHIC_DATA] Left Center Right…" at bounding box center [29, 114] width 58 height 30
click at [40, 135] on div at bounding box center [56, 147] width 72 height 71
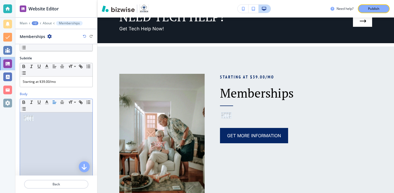
click at [32, 119] on img at bounding box center [29, 118] width 10 height 6
click at [61, 144] on div at bounding box center [56, 147] width 72 height 71
click at [30, 117] on img at bounding box center [29, 118] width 10 height 6
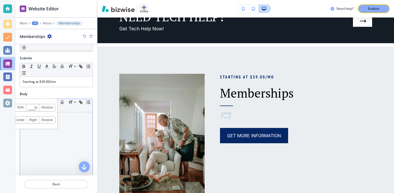
click at [30, 117] on link "Right" at bounding box center [33, 120] width 12 height 7
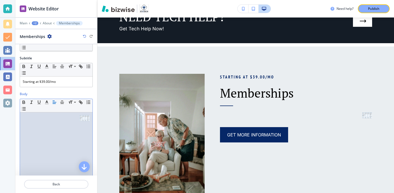
click at [78, 118] on p at bounding box center [56, 117] width 67 height 5
click at [85, 116] on img at bounding box center [85, 118] width 10 height 6
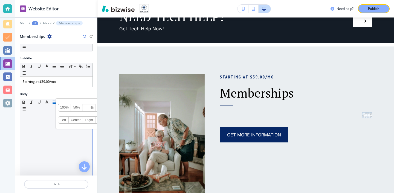
click at [75, 125] on div "100% 50% % Press enter key to apply change! [GEOGRAPHIC_DATA] Left Center Right…" at bounding box center [85, 114] width 58 height 30
click at [75, 131] on div at bounding box center [56, 147] width 72 height 71
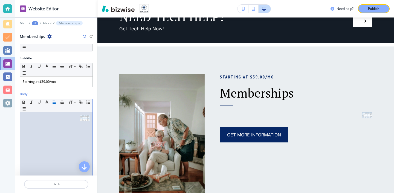
click at [86, 119] on img at bounding box center [85, 118] width 10 height 6
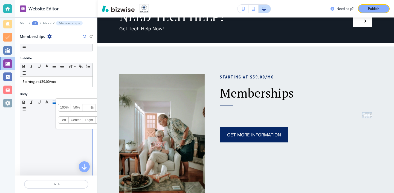
click at [67, 119] on link "Left" at bounding box center [63, 120] width 11 height 7
click at [53, 121] on link "Restore" at bounding box center [47, 120] width 16 height 7
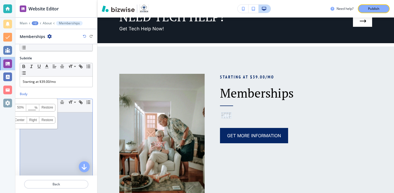
click at [46, 150] on div at bounding box center [56, 147] width 72 height 71
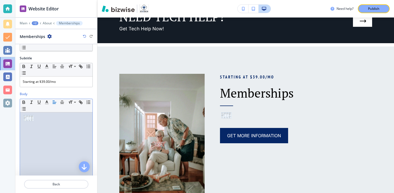
click at [28, 119] on img at bounding box center [29, 118] width 10 height 6
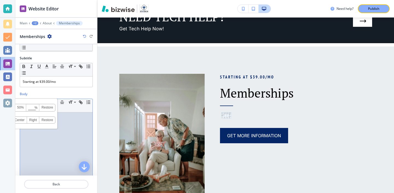
click at [34, 139] on div at bounding box center [56, 147] width 72 height 71
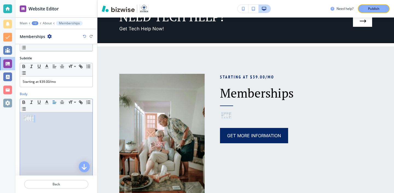
copy p
click at [33, 119] on img at bounding box center [29, 118] width 10 height 6
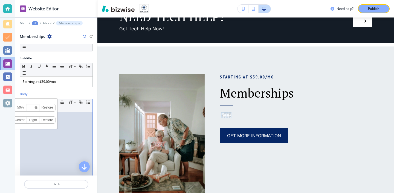
click at [32, 130] on div at bounding box center [56, 147] width 72 height 71
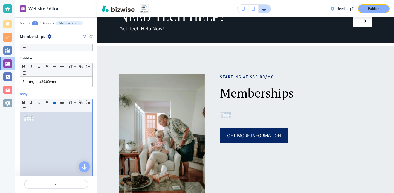
click at [29, 118] on img at bounding box center [29, 118] width 10 height 6
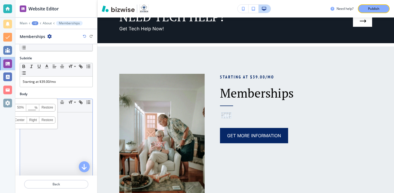
click at [33, 125] on div "100% 50% % Press enter key to apply change! [GEOGRAPHIC_DATA] Left Center Right…" at bounding box center [29, 114] width 58 height 30
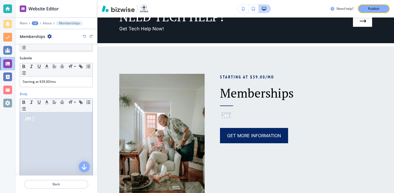
click at [39, 130] on div at bounding box center [56, 147] width 72 height 71
click at [30, 120] on img at bounding box center [29, 118] width 10 height 6
click at [34, 132] on div at bounding box center [56, 147] width 72 height 71
click at [33, 121] on span at bounding box center [29, 120] width 11 height 5
click at [32, 121] on span at bounding box center [29, 120] width 11 height 5
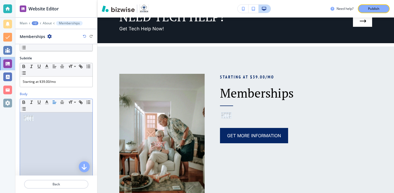
click at [32, 121] on img at bounding box center [29, 118] width 10 height 6
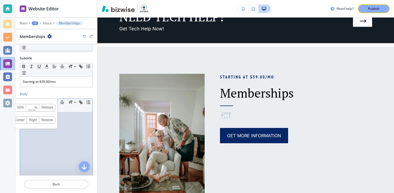
click at [32, 126] on div "100% 50% % Press enter key to apply change! [GEOGRAPHIC_DATA] Left Center Right…" at bounding box center [29, 114] width 58 height 30
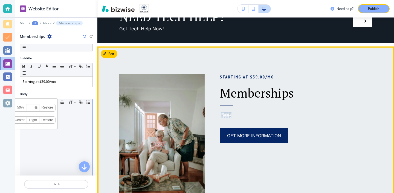
click at [70, 134] on div at bounding box center [56, 147] width 72 height 71
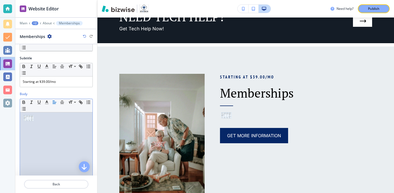
click at [29, 118] on img at bounding box center [29, 118] width 10 height 6
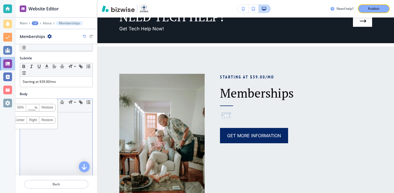
click at [30, 127] on div "100% 50% % Press enter key to apply change! [GEOGRAPHIC_DATA] Left Center Right…" at bounding box center [29, 114] width 58 height 30
click at [41, 134] on div at bounding box center [56, 147] width 72 height 71
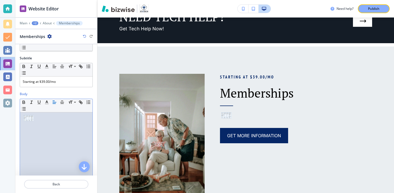
click at [30, 119] on img at bounding box center [29, 118] width 10 height 6
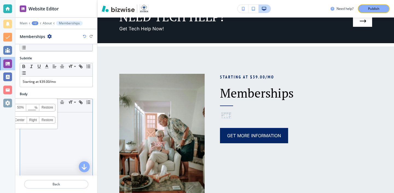
click at [29, 119] on link "Right" at bounding box center [33, 120] width 12 height 7
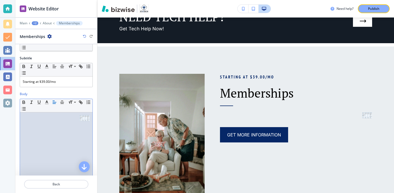
click at [45, 130] on div at bounding box center [56, 147] width 72 height 71
click at [76, 122] on div at bounding box center [56, 147] width 72 height 71
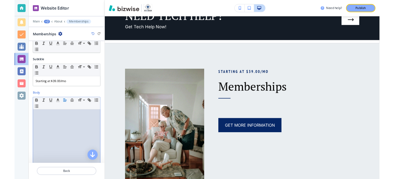
scroll to position [30, 0]
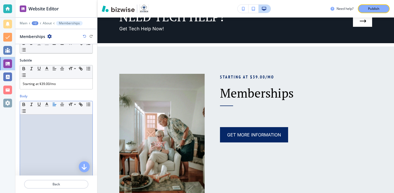
click at [83, 34] on div "Memberships" at bounding box center [56, 37] width 73 height 6
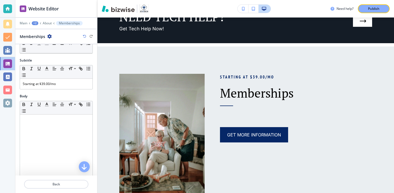
click at [84, 36] on icon "button" at bounding box center [84, 36] width 3 height 3
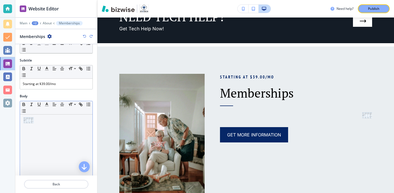
click at [31, 122] on img at bounding box center [29, 120] width 10 height 6
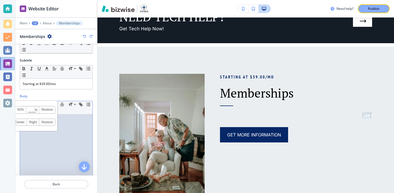
click at [31, 131] on div at bounding box center [56, 150] width 72 height 71
click at [30, 119] on img at bounding box center [29, 120] width 10 height 6
click at [32, 132] on div at bounding box center [56, 150] width 72 height 71
click at [30, 122] on img at bounding box center [29, 120] width 10 height 6
click at [33, 109] on input at bounding box center [33, 110] width 13 height 4
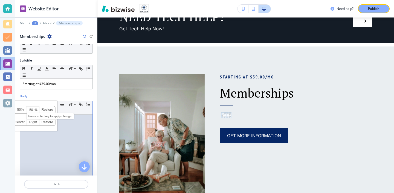
type input "50"
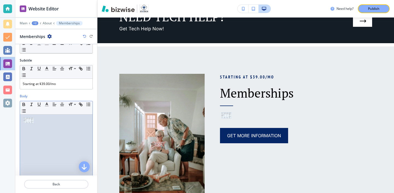
click at [47, 129] on div at bounding box center [56, 150] width 72 height 71
click at [31, 123] on img at bounding box center [29, 120] width 10 height 6
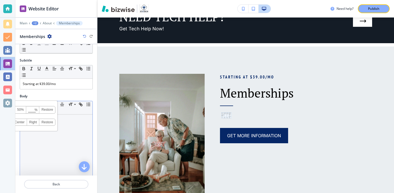
click at [48, 125] on link "Restore" at bounding box center [47, 122] width 16 height 7
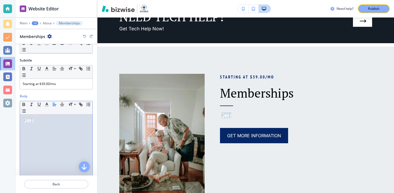
click at [48, 136] on div at bounding box center [56, 150] width 72 height 71
click at [28, 120] on img at bounding box center [29, 120] width 10 height 6
click at [33, 134] on div at bounding box center [56, 150] width 72 height 71
click at [29, 121] on img at bounding box center [29, 120] width 10 height 6
click at [36, 137] on div at bounding box center [56, 150] width 72 height 71
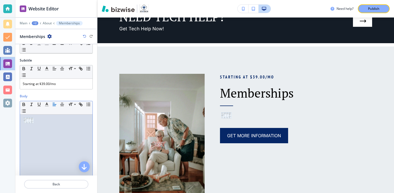
click at [32, 121] on img at bounding box center [29, 120] width 10 height 6
click at [34, 144] on div at bounding box center [56, 150] width 72 height 71
click at [24, 122] on img at bounding box center [29, 120] width 10 height 6
click at [30, 135] on div at bounding box center [56, 150] width 72 height 71
click at [23, 120] on p at bounding box center [56, 120] width 67 height 7
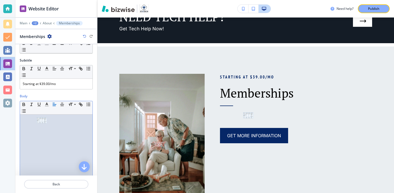
click at [38, 121] on img at bounding box center [42, 120] width 10 height 6
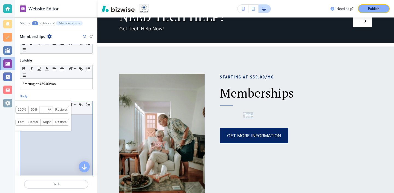
click at [38, 122] on link "Center" at bounding box center [33, 122] width 14 height 7
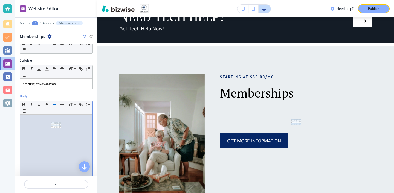
click at [47, 158] on div at bounding box center [56, 150] width 72 height 71
click at [54, 125] on img at bounding box center [56, 125] width 10 height 6
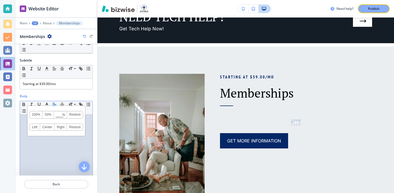
click at [52, 130] on link "Center" at bounding box center [47, 127] width 14 height 7
click at [57, 117] on span "% Press enter key to apply change!" at bounding box center [60, 114] width 13 height 7
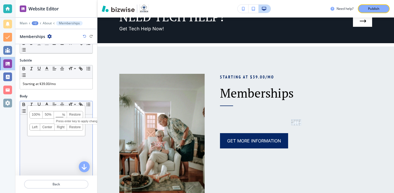
click at [58, 114] on input at bounding box center [60, 115] width 13 height 4
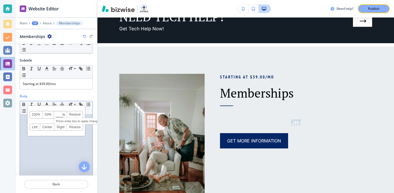
type input "1"
type input "400"
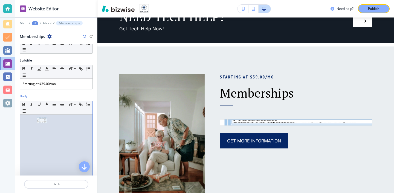
click at [38, 149] on div at bounding box center [56, 150] width 72 height 71
click at [43, 122] on img at bounding box center [42, 120] width 10 height 6
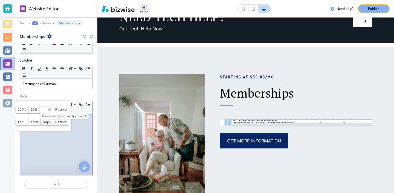
click at [46, 109] on input at bounding box center [46, 110] width 13 height 4
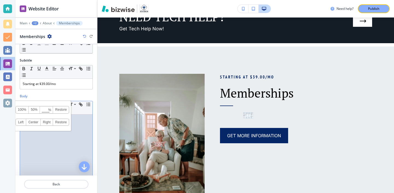
click at [59, 110] on link "Restore" at bounding box center [61, 109] width 16 height 7
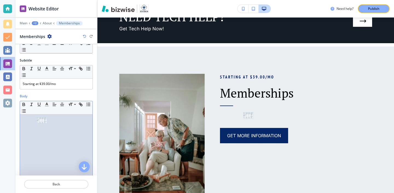
click at [59, 125] on div at bounding box center [56, 150] width 72 height 71
click at [44, 124] on span at bounding box center [42, 122] width 10 height 5
click at [47, 123] on span at bounding box center [42, 122] width 10 height 5
click at [46, 124] on span at bounding box center [42, 122] width 10 height 5
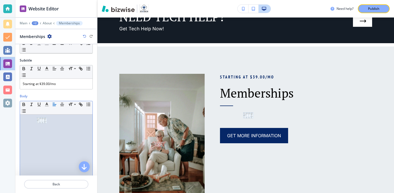
click at [46, 121] on img at bounding box center [42, 120] width 10 height 6
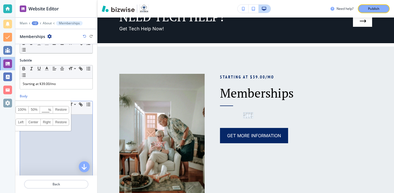
click at [49, 131] on div "100% 50% % Press enter key to apply change! [GEOGRAPHIC_DATA] Left Center Right…" at bounding box center [42, 116] width 58 height 30
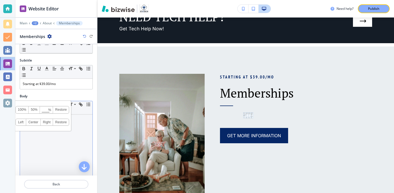
click at [49, 128] on div "100% 50% % Press enter key to apply change! [GEOGRAPHIC_DATA] Left Center Right…" at bounding box center [42, 116] width 58 height 30
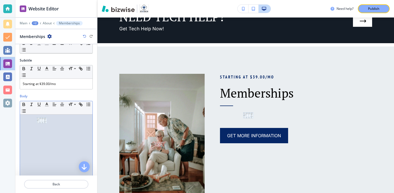
click at [49, 134] on div at bounding box center [56, 150] width 72 height 71
click at [48, 125] on div at bounding box center [56, 150] width 72 height 71
click at [45, 123] on img at bounding box center [42, 120] width 10 height 6
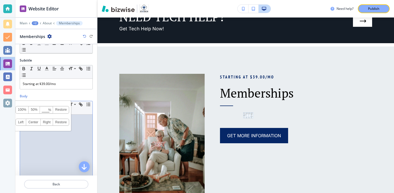
click at [45, 123] on link "Right" at bounding box center [47, 122] width 12 height 7
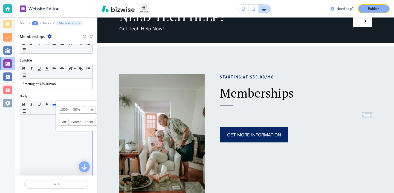
click at [75, 122] on link "Center" at bounding box center [76, 122] width 14 height 7
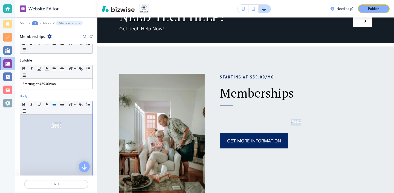
click at [59, 143] on div at bounding box center [56, 150] width 72 height 71
click at [52, 128] on div at bounding box center [56, 150] width 72 height 71
click at [52, 127] on img at bounding box center [56, 125] width 10 height 6
click at [53, 136] on div at bounding box center [56, 150] width 72 height 71
click at [55, 127] on img at bounding box center [56, 125] width 10 height 6
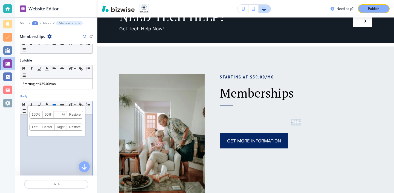
click at [55, 127] on link "Right" at bounding box center [61, 127] width 12 height 7
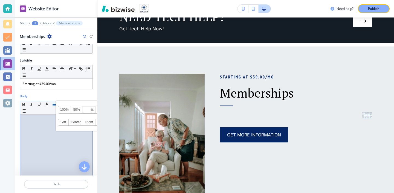
click at [55, 127] on div at bounding box center [56, 150] width 72 height 71
click at [85, 122] on img at bounding box center [85, 120] width 10 height 6
click at [79, 124] on link "Center" at bounding box center [76, 122] width 14 height 7
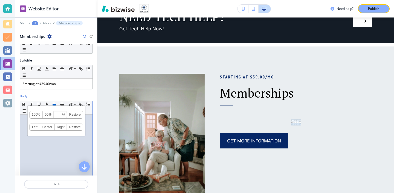
click at [59, 139] on div at bounding box center [56, 150] width 72 height 71
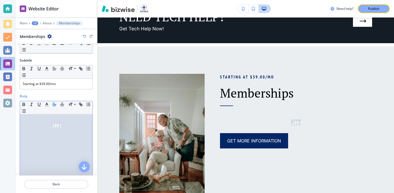
click at [58, 122] on img at bounding box center [56, 125] width 10 height 6
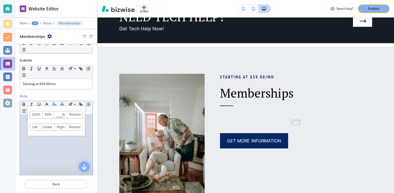
click at [75, 147] on div at bounding box center [56, 150] width 72 height 71
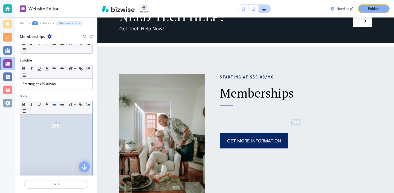
click at [54, 125] on img at bounding box center [56, 125] width 10 height 6
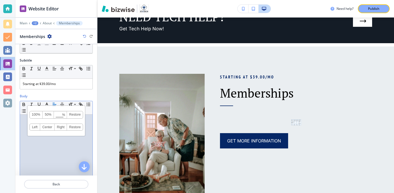
click at [55, 136] on div at bounding box center [56, 150] width 72 height 71
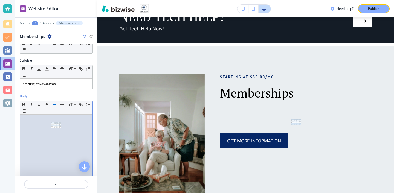
click at [57, 127] on img at bounding box center [56, 125] width 10 height 6
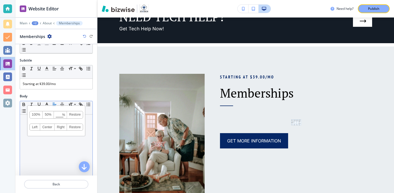
click at [57, 127] on link "Right" at bounding box center [61, 127] width 12 height 7
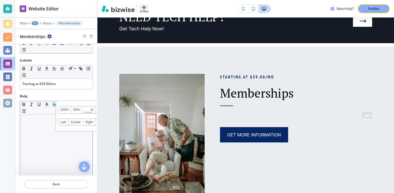
click at [61, 124] on link "Left" at bounding box center [63, 122] width 11 height 7
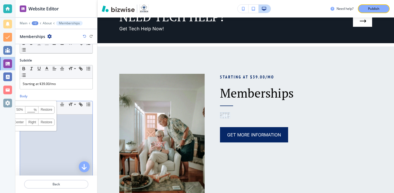
click at [59, 131] on div at bounding box center [56, 150] width 72 height 71
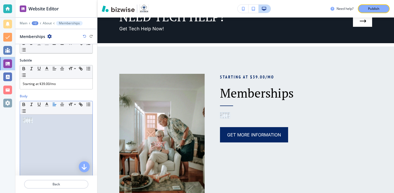
click at [29, 123] on div at bounding box center [56, 150] width 72 height 71
click at [29, 122] on img at bounding box center [28, 120] width 10 height 6
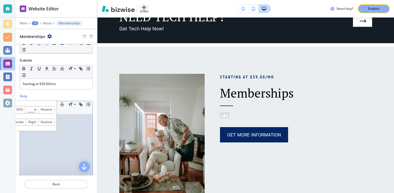
click at [29, 123] on link "Right" at bounding box center [32, 122] width 12 height 7
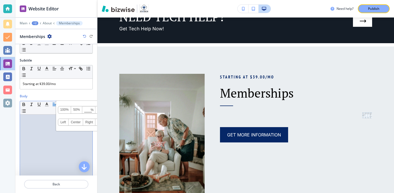
click at [47, 125] on div at bounding box center [56, 150] width 72 height 71
click at [85, 122] on img at bounding box center [85, 120] width 10 height 6
click at [76, 122] on link "Center" at bounding box center [76, 122] width 14 height 7
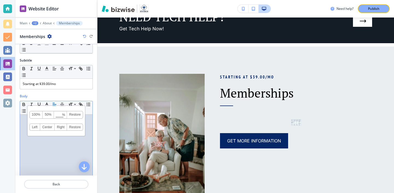
click at [63, 142] on div at bounding box center [56, 150] width 72 height 71
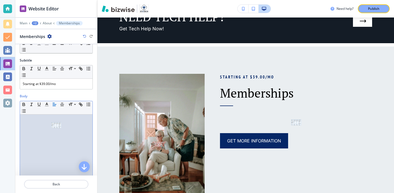
click at [58, 128] on img at bounding box center [56, 125] width 10 height 6
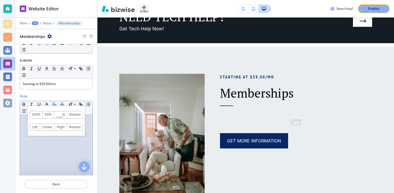
click at [56, 142] on div at bounding box center [56, 150] width 72 height 71
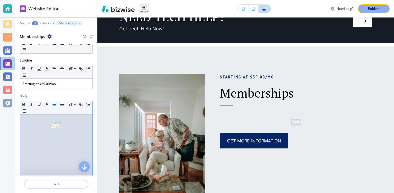
click at [56, 125] on img at bounding box center [56, 125] width 10 height 6
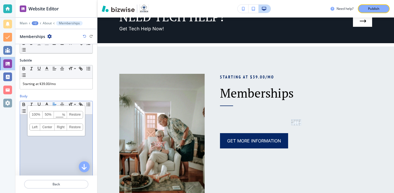
click at [48, 153] on div at bounding box center [56, 150] width 72 height 71
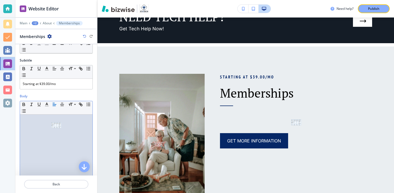
click at [51, 125] on img at bounding box center [56, 125] width 10 height 6
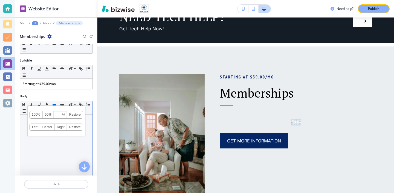
click at [53, 135] on div "100% 50% % Press enter key to apply change! [GEOGRAPHIC_DATA] Left Center Right…" at bounding box center [56, 121] width 58 height 30
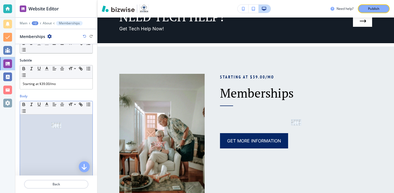
click at [54, 137] on div at bounding box center [56, 150] width 72 height 71
click at [60, 124] on img at bounding box center [56, 125] width 10 height 6
click at [59, 138] on div at bounding box center [56, 150] width 72 height 71
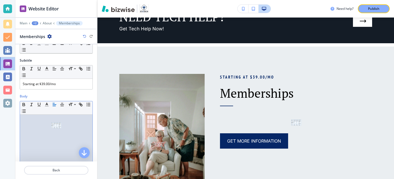
click at [52, 123] on img at bounding box center [56, 125] width 10 height 6
click at [57, 147] on div at bounding box center [56, 150] width 72 height 71
click at [57, 128] on img at bounding box center [56, 125] width 10 height 6
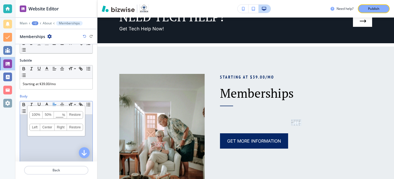
click at [57, 139] on div at bounding box center [56, 150] width 72 height 71
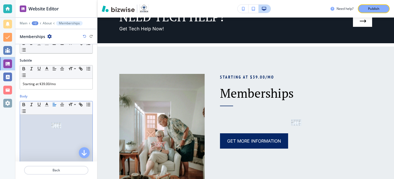
click at [57, 123] on img at bounding box center [56, 125] width 10 height 6
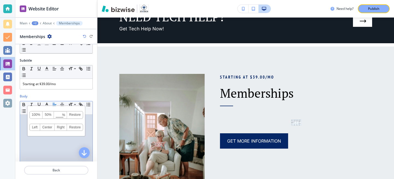
click at [57, 137] on div at bounding box center [56, 150] width 72 height 71
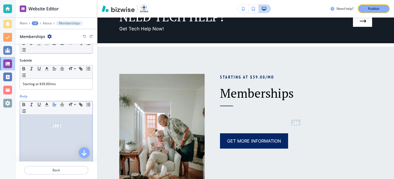
click at [57, 129] on div at bounding box center [56, 150] width 72 height 71
click at [58, 125] on img at bounding box center [56, 125] width 10 height 6
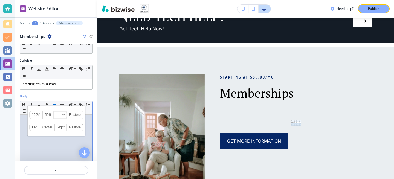
click at [60, 142] on div at bounding box center [56, 150] width 72 height 71
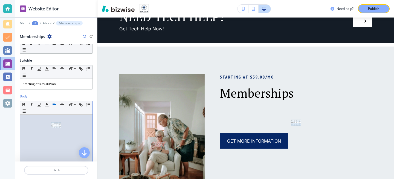
click at [63, 128] on div at bounding box center [56, 150] width 72 height 71
click at [59, 123] on img at bounding box center [56, 125] width 10 height 6
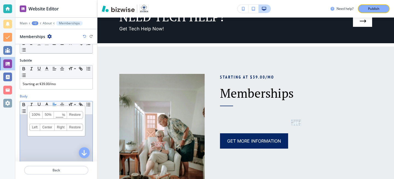
click at [52, 149] on div at bounding box center [56, 150] width 72 height 71
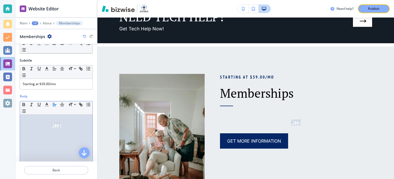
click at [57, 128] on img at bounding box center [56, 125] width 10 height 6
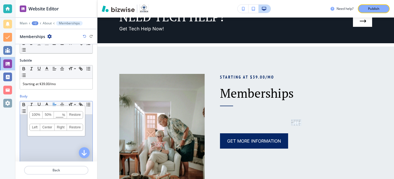
click at [47, 114] on link "50%" at bounding box center [48, 114] width 11 height 7
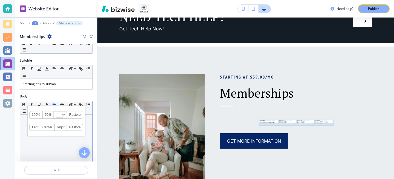
click at [48, 115] on link "50%" at bounding box center [48, 114] width 11 height 7
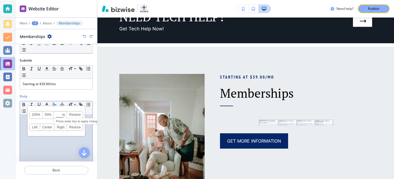
click at [58, 115] on input at bounding box center [60, 115] width 13 height 4
type input "100"
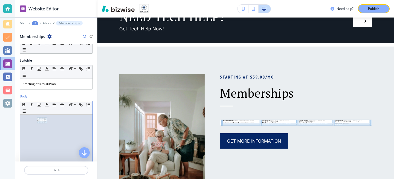
click at [52, 141] on div at bounding box center [56, 150] width 72 height 71
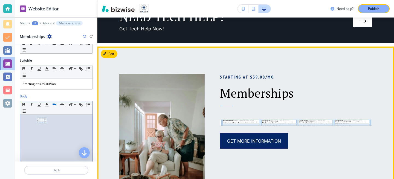
click at [241, 121] on img at bounding box center [296, 122] width 152 height 6
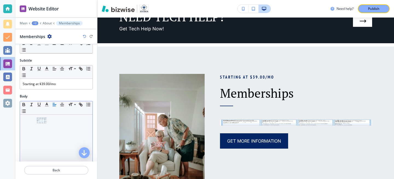
click at [65, 121] on p at bounding box center [56, 120] width 67 height 7
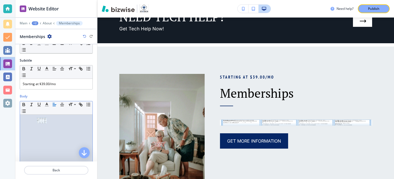
click at [46, 117] on img at bounding box center [42, 120] width 10 height 6
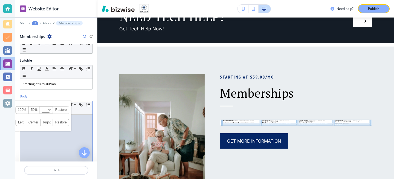
click at [45, 137] on div at bounding box center [56, 150] width 72 height 71
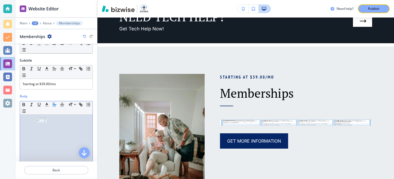
click at [44, 122] on img at bounding box center [42, 120] width 10 height 6
click at [38, 156] on div at bounding box center [56, 150] width 72 height 71
click at [43, 122] on img at bounding box center [42, 120] width 10 height 6
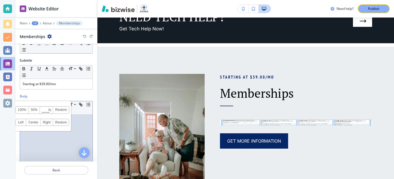
click at [35, 133] on div at bounding box center [56, 150] width 72 height 71
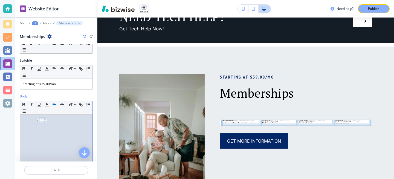
click at [41, 122] on img at bounding box center [42, 120] width 10 height 6
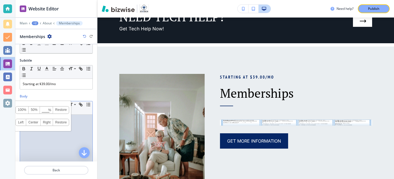
click at [40, 135] on div at bounding box center [56, 150] width 72 height 71
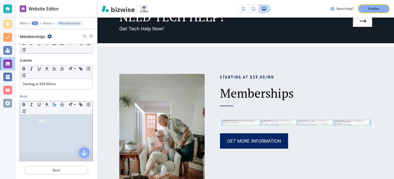
click at [40, 120] on img at bounding box center [42, 120] width 10 height 6
click at [49, 136] on div at bounding box center [56, 150] width 72 height 71
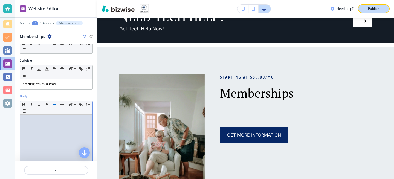
click at [381, 6] on button "Publish" at bounding box center [373, 8] width 32 height 9
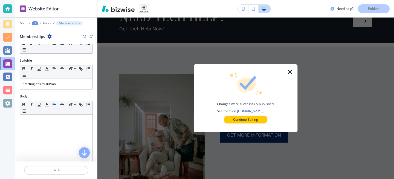
click at [239, 124] on div at bounding box center [245, 127] width 86 height 9
click at [240, 121] on p "Continue Editing" at bounding box center [245, 119] width 25 height 5
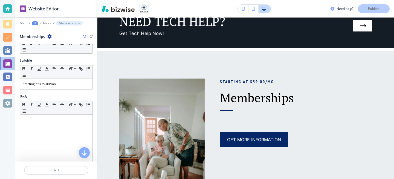
scroll to position [295, 0]
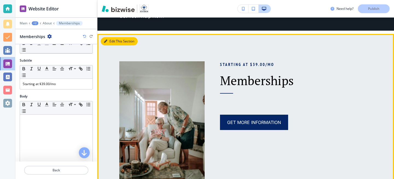
click at [113, 44] on button "Edit This Section" at bounding box center [119, 41] width 37 height 8
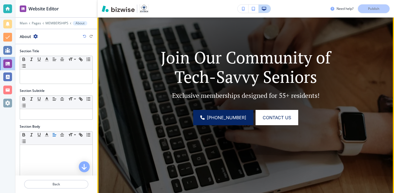
scroll to position [0, 0]
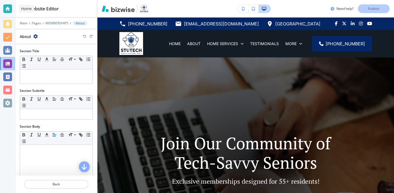
click at [7, 10] on div at bounding box center [7, 8] width 9 height 9
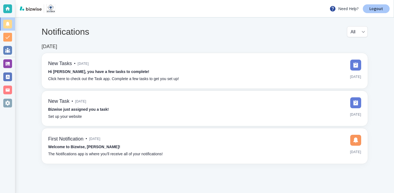
click at [382, 8] on p "Logout" at bounding box center [376, 9] width 14 height 4
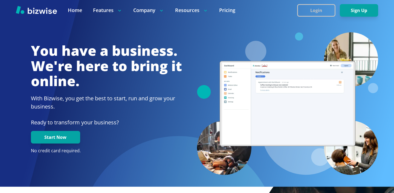
click at [321, 11] on button "Login" at bounding box center [316, 10] width 38 height 13
